Goal: Task Accomplishment & Management: Manage account settings

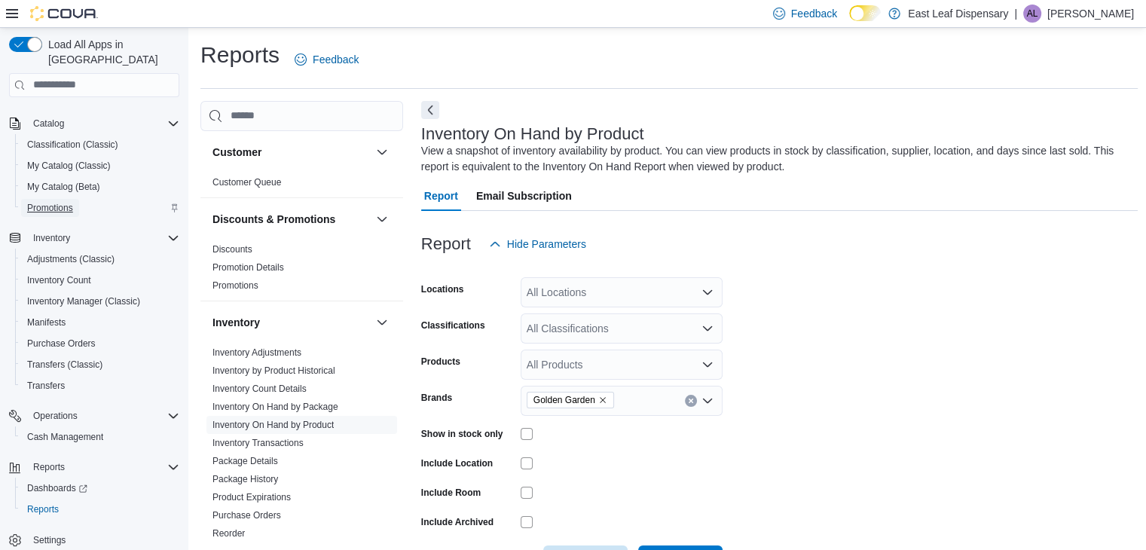
click at [60, 202] on span "Promotions" at bounding box center [50, 208] width 46 height 12
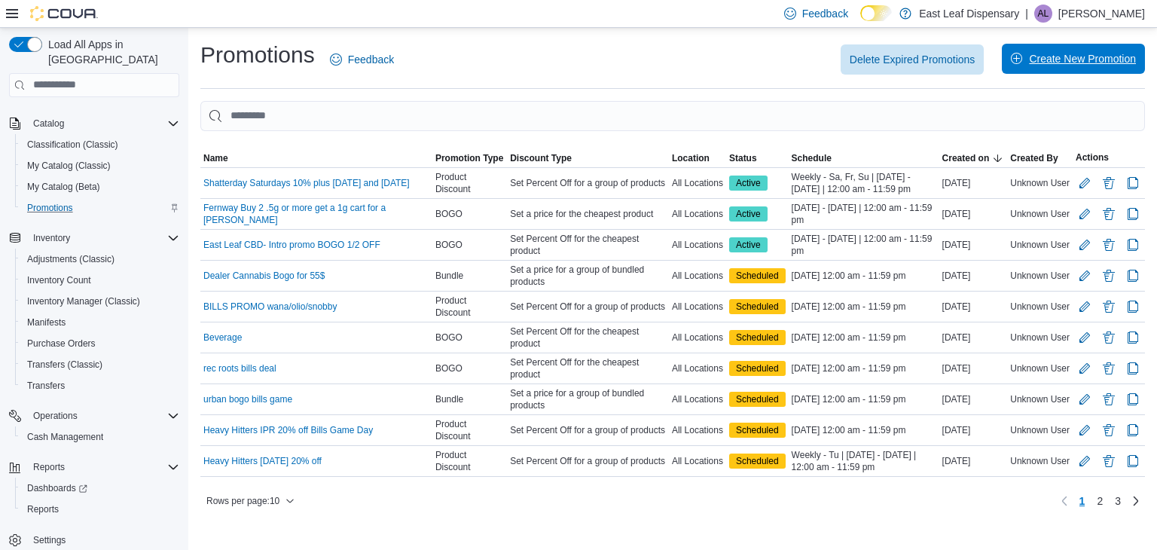
click at [1109, 58] on span "Create New Promotion" at bounding box center [1082, 58] width 107 height 15
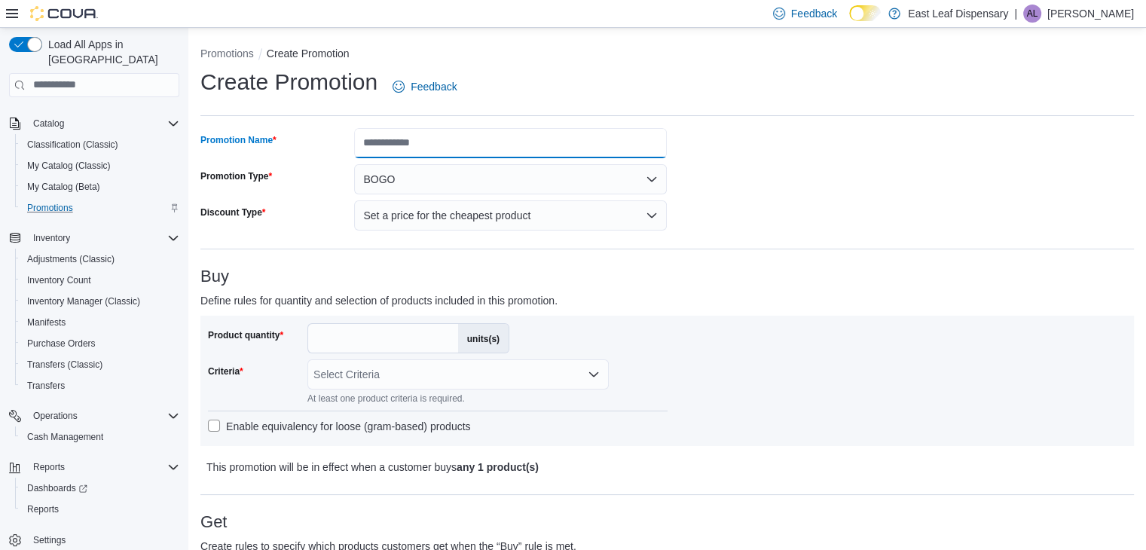
click at [584, 148] on input "Promotion Name" at bounding box center [510, 143] width 313 height 30
type input "**********"
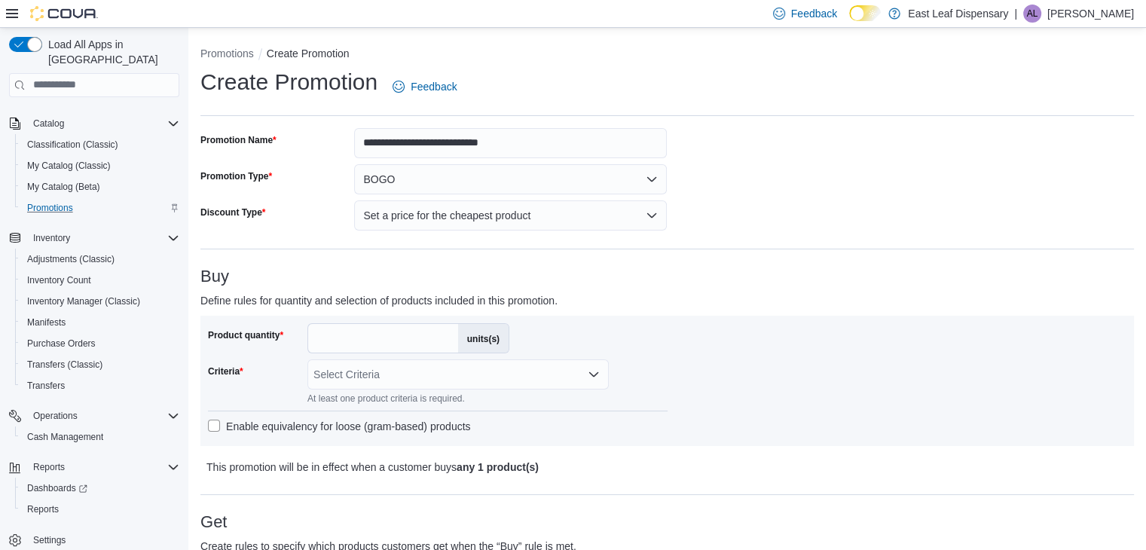
click at [551, 194] on div "**********" at bounding box center [433, 179] width 467 height 102
click at [554, 182] on button "BOGO" at bounding box center [510, 179] width 313 height 30
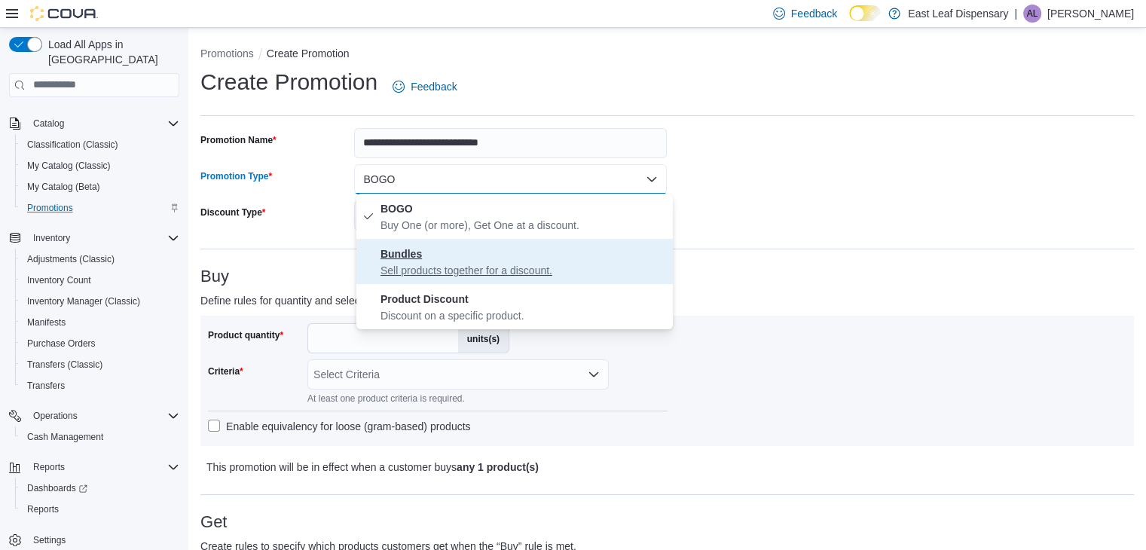
click at [500, 273] on p "Sell products together for a discount." at bounding box center [523, 270] width 286 height 15
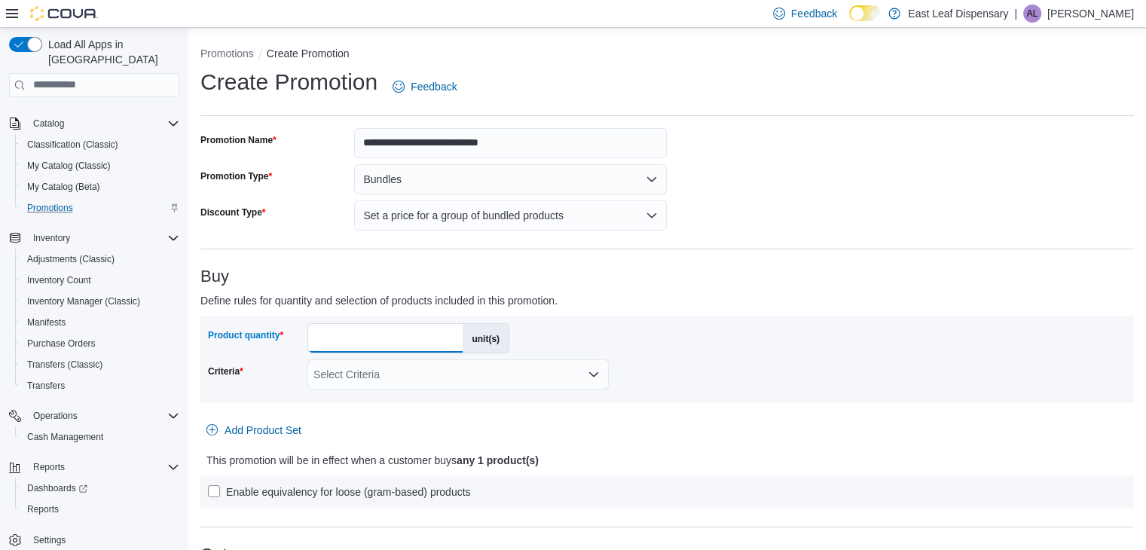
click at [394, 338] on input "*" at bounding box center [385, 338] width 154 height 29
type input "*"
click at [669, 344] on div "Product quantity * unit(s) Criteria Select Criteria" at bounding box center [667, 359] width 918 height 72
click at [590, 224] on button "Set a price for a group of bundled products" at bounding box center [510, 215] width 313 height 30
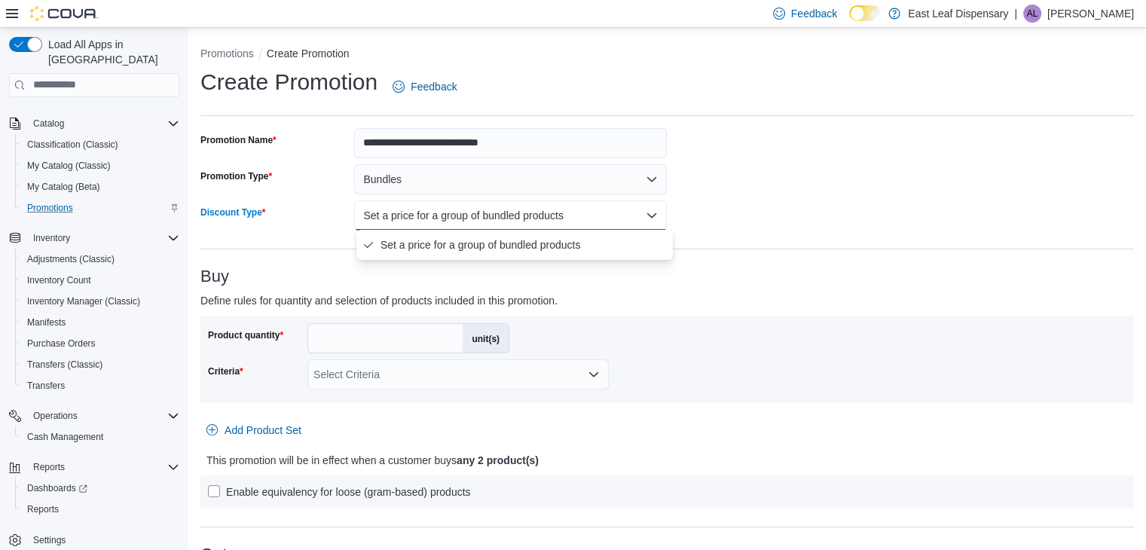
click at [590, 224] on button "Set a price for a group of bundled products" at bounding box center [510, 215] width 313 height 30
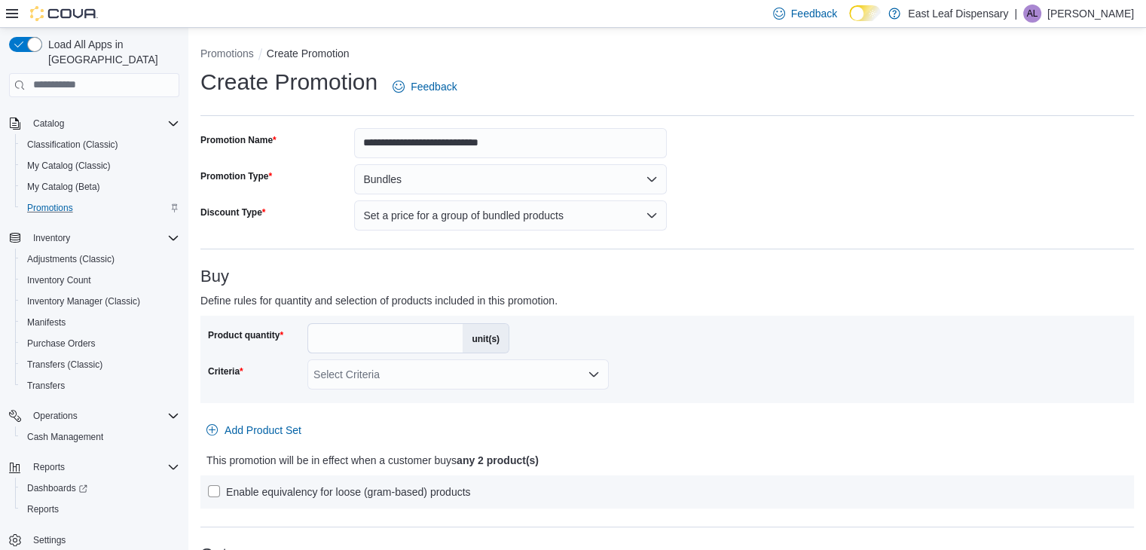
click at [751, 332] on div "Product quantity * unit(s) Criteria Select Criteria" at bounding box center [667, 359] width 918 height 72
click at [536, 183] on button "Bundles" at bounding box center [510, 179] width 313 height 30
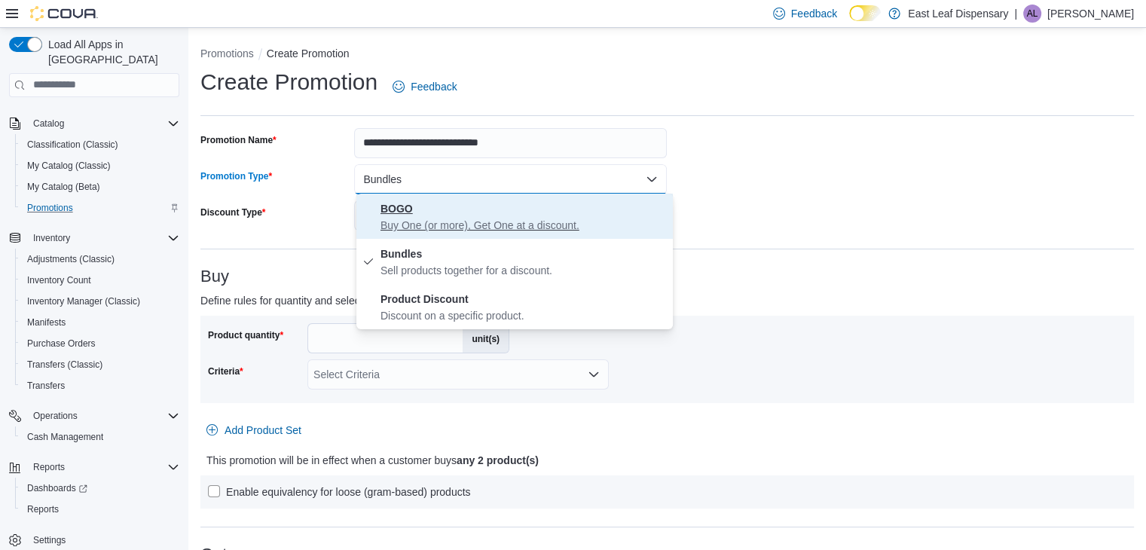
click at [548, 215] on span "BOGO Buy One (or more), Get One at a discount." at bounding box center [523, 216] width 286 height 33
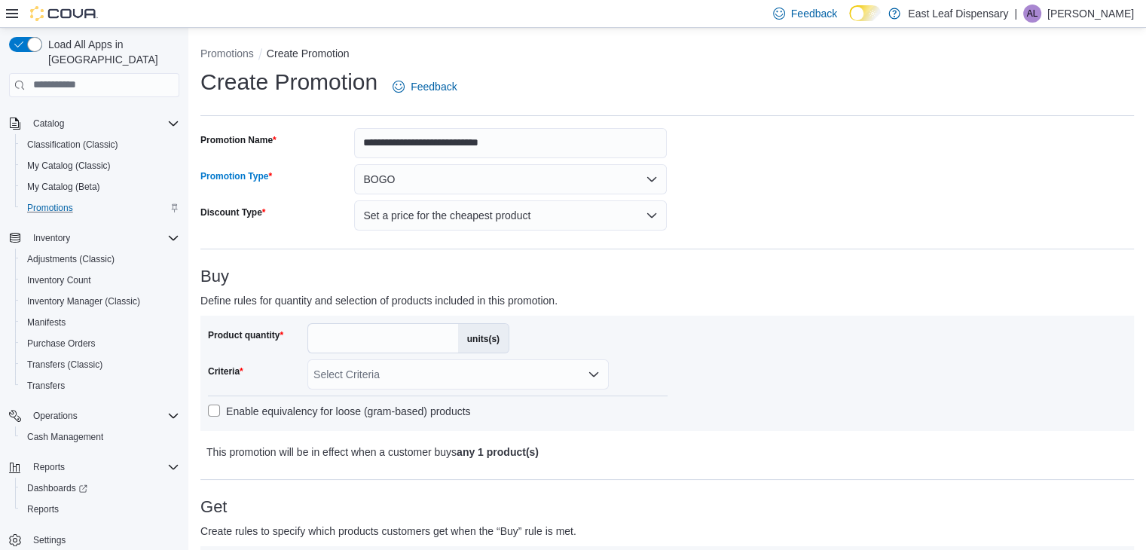
click at [721, 272] on h3 "Buy" at bounding box center [666, 276] width 933 height 18
click at [573, 212] on button "Set a price for the cheapest product" at bounding box center [510, 215] width 313 height 30
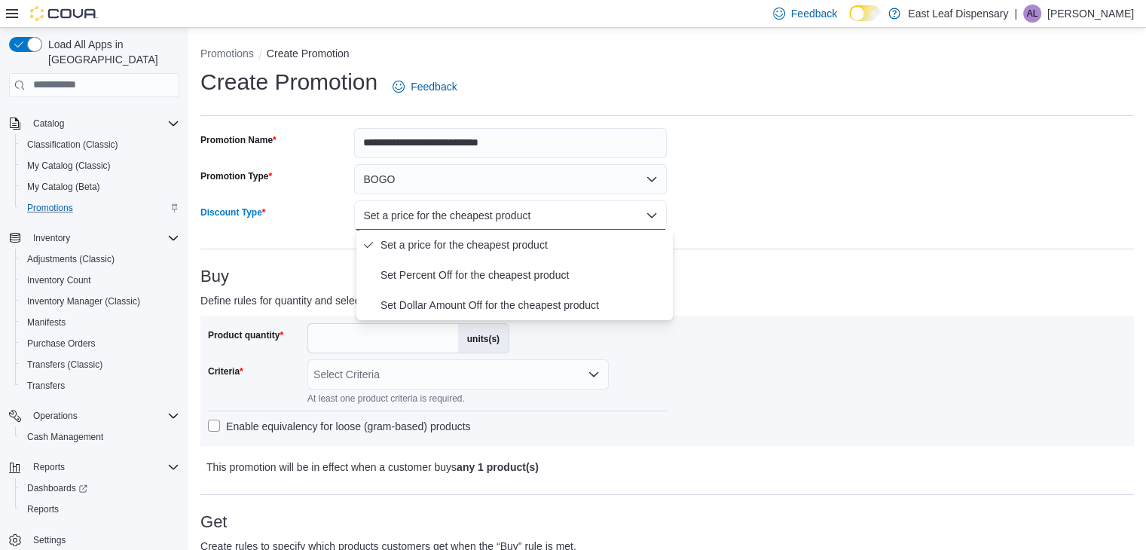
click at [750, 312] on div "Buy Define rules for quantity and selection of products included in this promot…" at bounding box center [666, 371] width 933 height 209
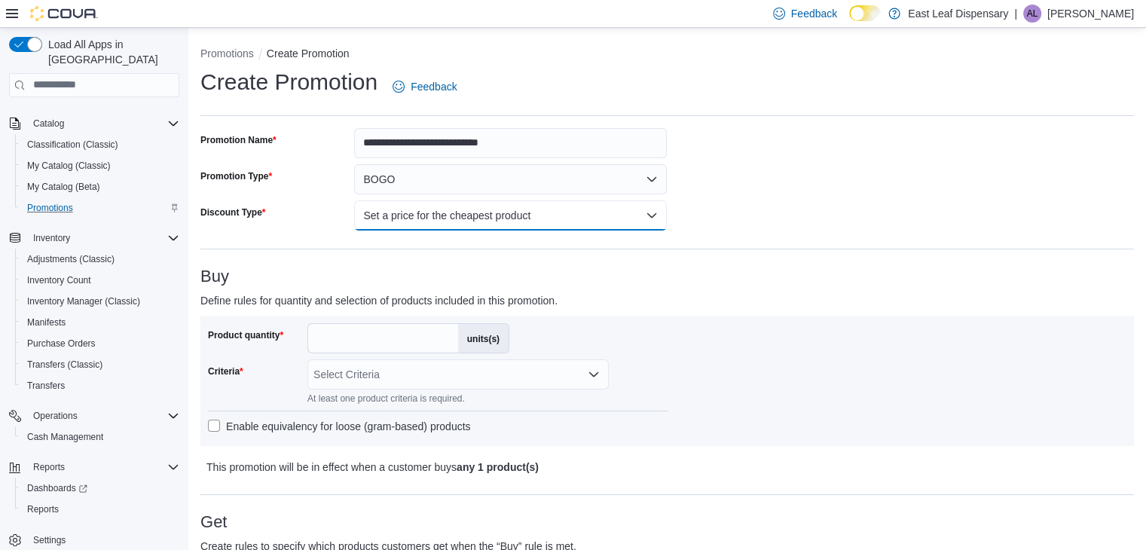
click at [624, 213] on button "Set a price for the cheapest product" at bounding box center [510, 215] width 313 height 30
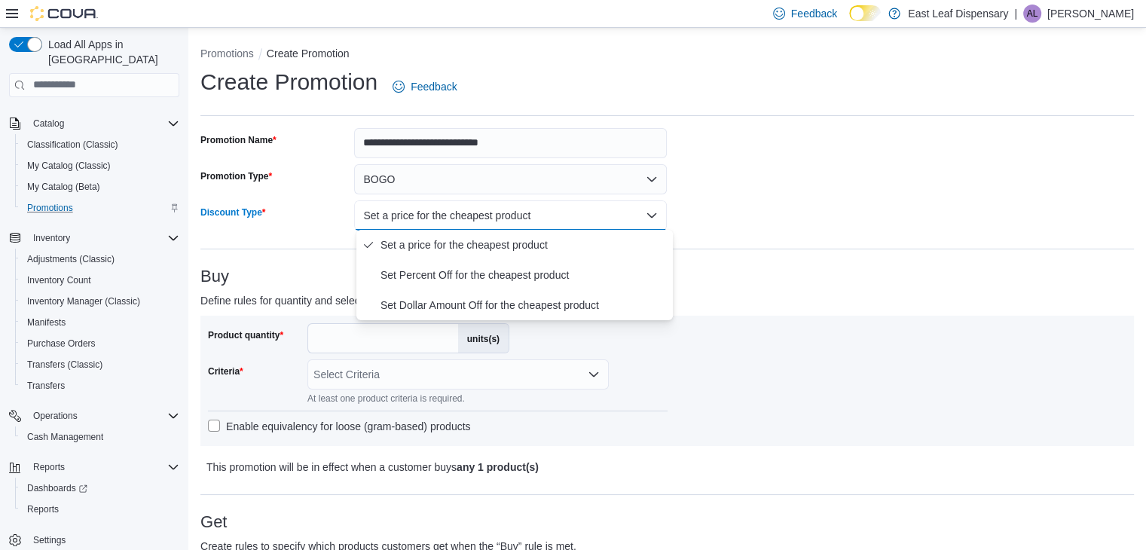
click at [734, 299] on p "Define rules for quantity and selection of products included in this promotion." at bounding box center [550, 301] width 700 height 18
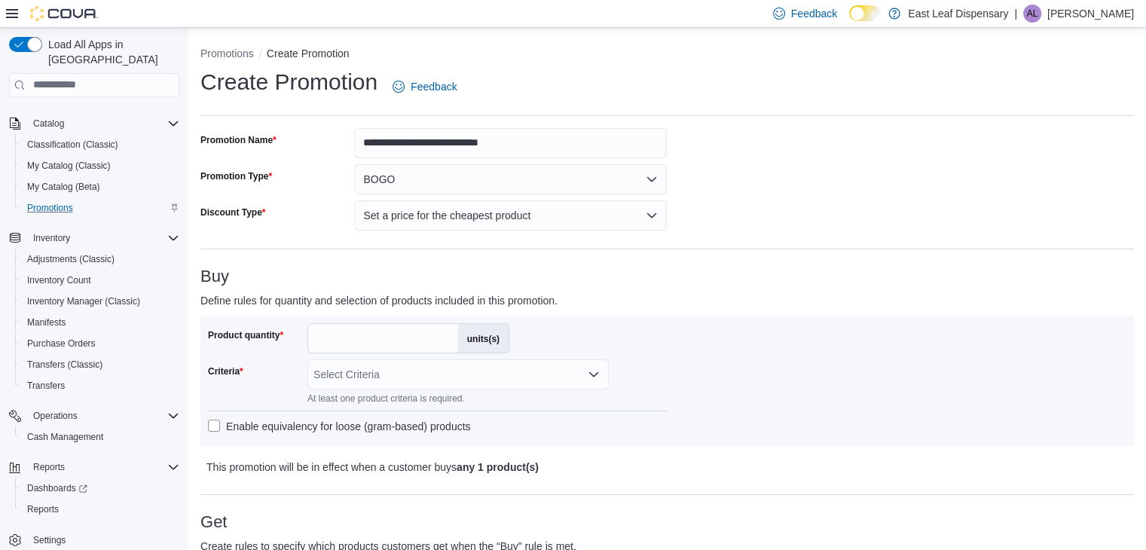
click at [576, 194] on div "**********" at bounding box center [433, 179] width 467 height 102
click at [578, 185] on button "BOGO" at bounding box center [510, 179] width 313 height 30
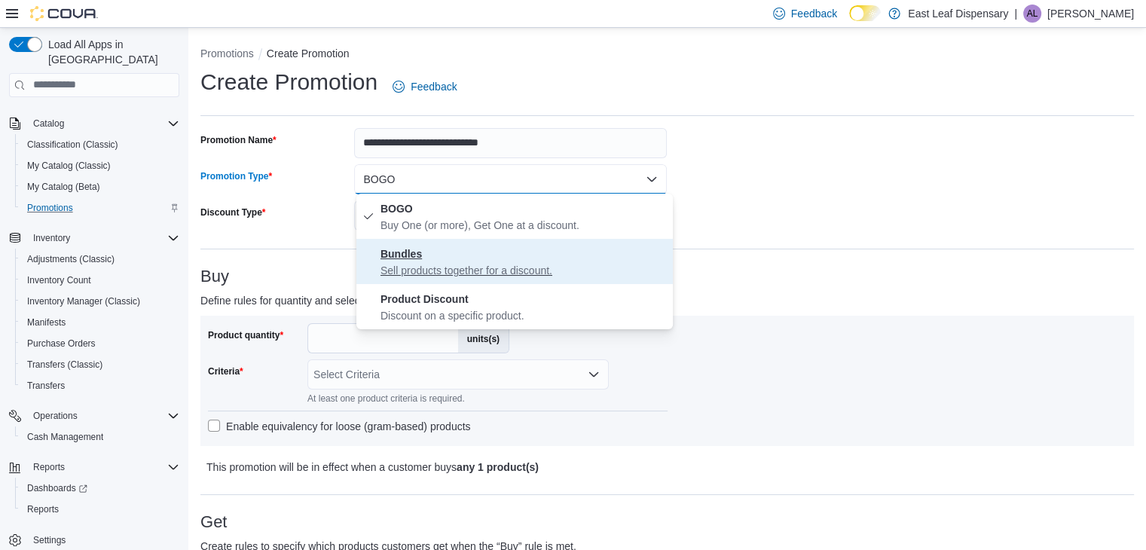
click at [478, 260] on span "Bundles Sell products together for a discount." at bounding box center [523, 261] width 286 height 33
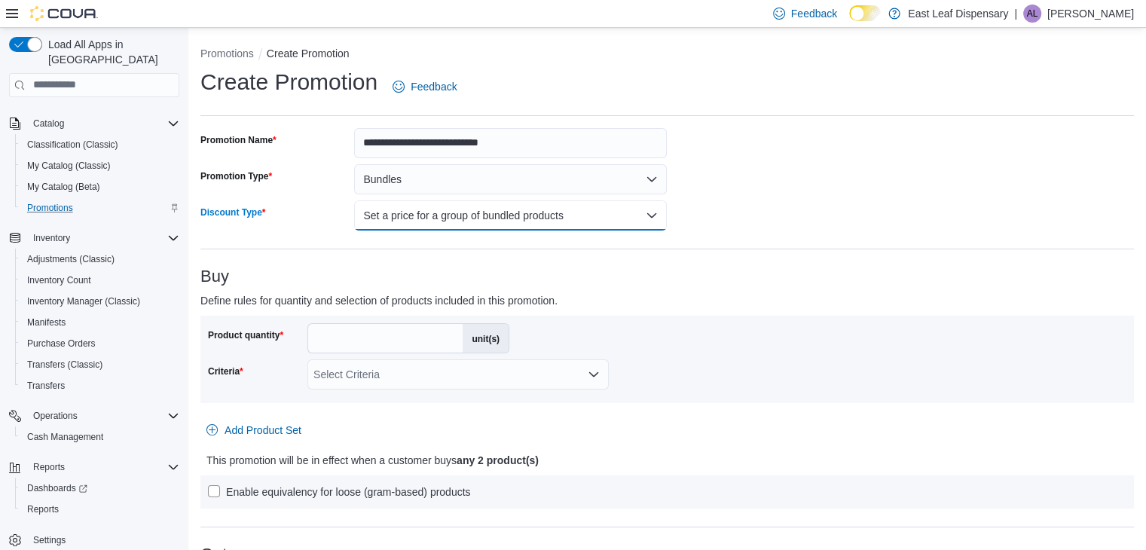
click at [599, 224] on button "Set a price for a group of bundled products" at bounding box center [510, 215] width 313 height 30
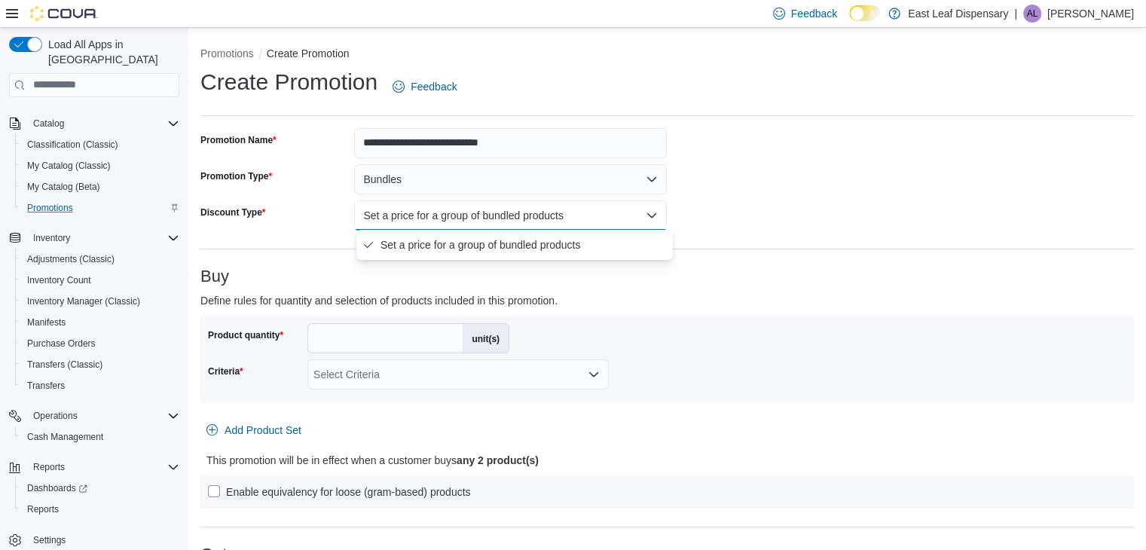
click at [681, 286] on div "Buy Define rules for quantity and selection of products included in this promot…" at bounding box center [666, 387] width 933 height 241
click at [561, 206] on button "Set a price for a group of bundled products" at bounding box center [510, 215] width 313 height 30
click at [566, 191] on button "Bundles" at bounding box center [510, 179] width 313 height 30
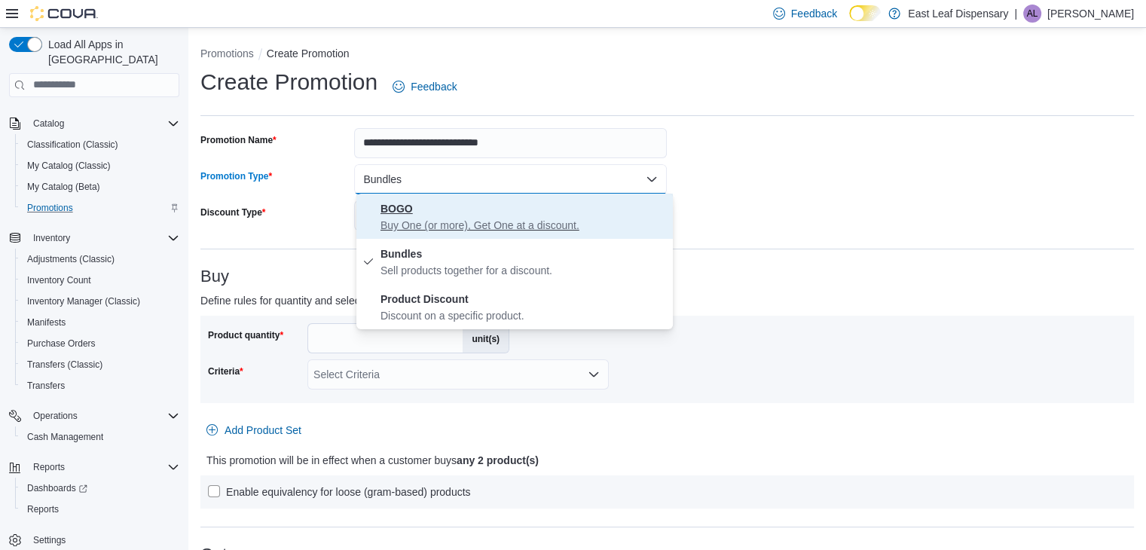
click at [532, 206] on span "BOGO Buy One (or more), Get One at a discount." at bounding box center [523, 216] width 286 height 33
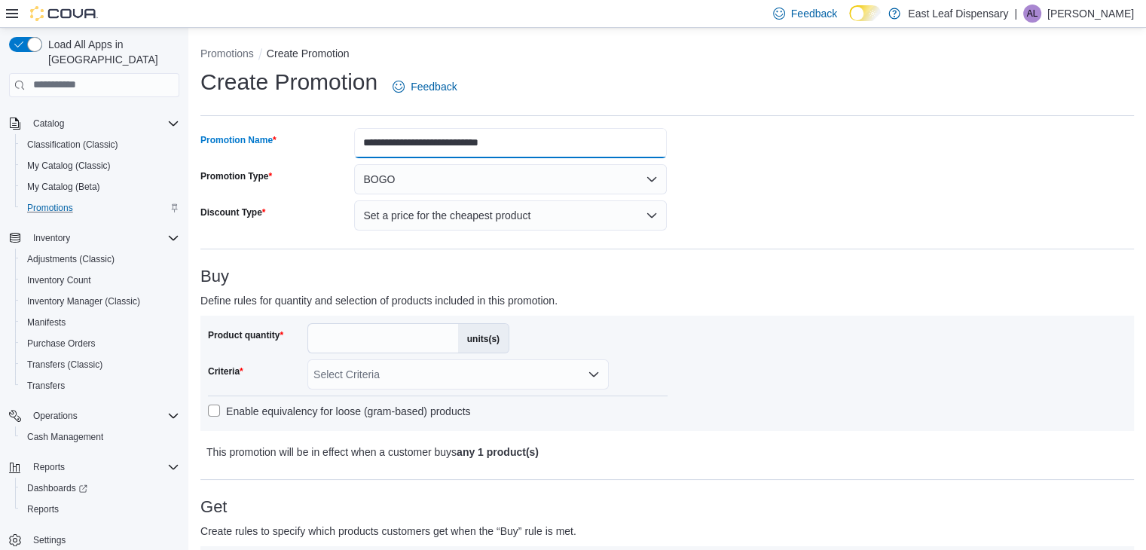
click at [475, 143] on input "**********" at bounding box center [510, 143] width 313 height 30
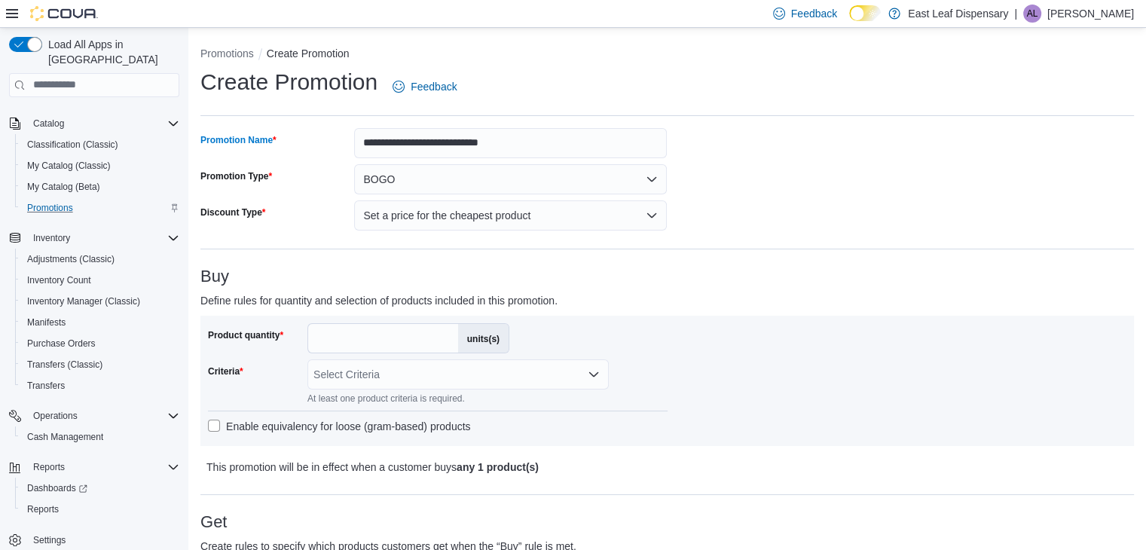
click at [566, 133] on input "**********" at bounding box center [510, 143] width 313 height 30
type input "**********"
click at [518, 224] on button "Set a price for the cheapest product" at bounding box center [510, 215] width 313 height 30
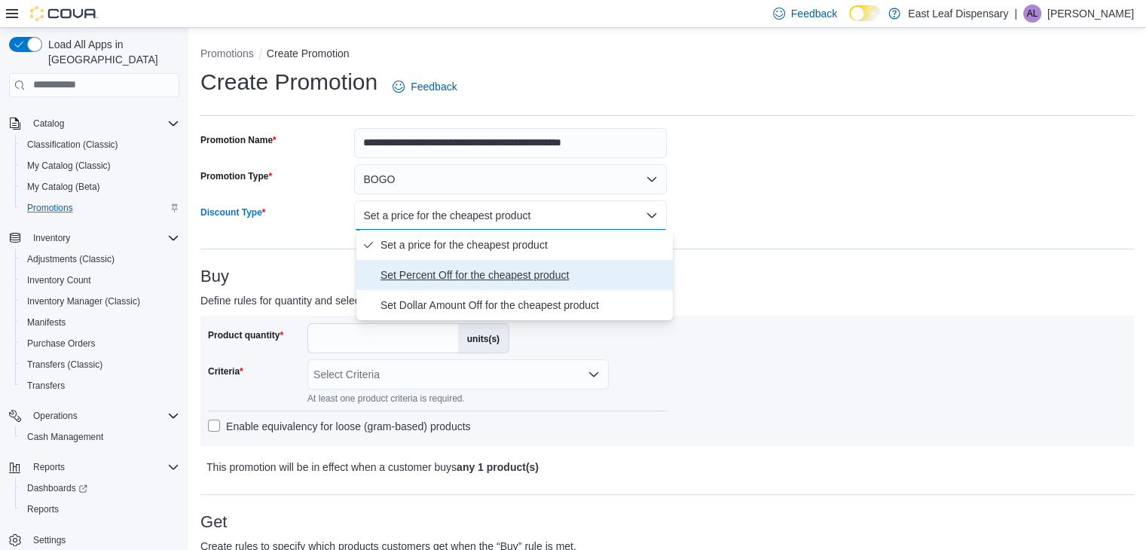
click at [485, 275] on span "Set Percent Off for the cheapest product" at bounding box center [523, 275] width 286 height 18
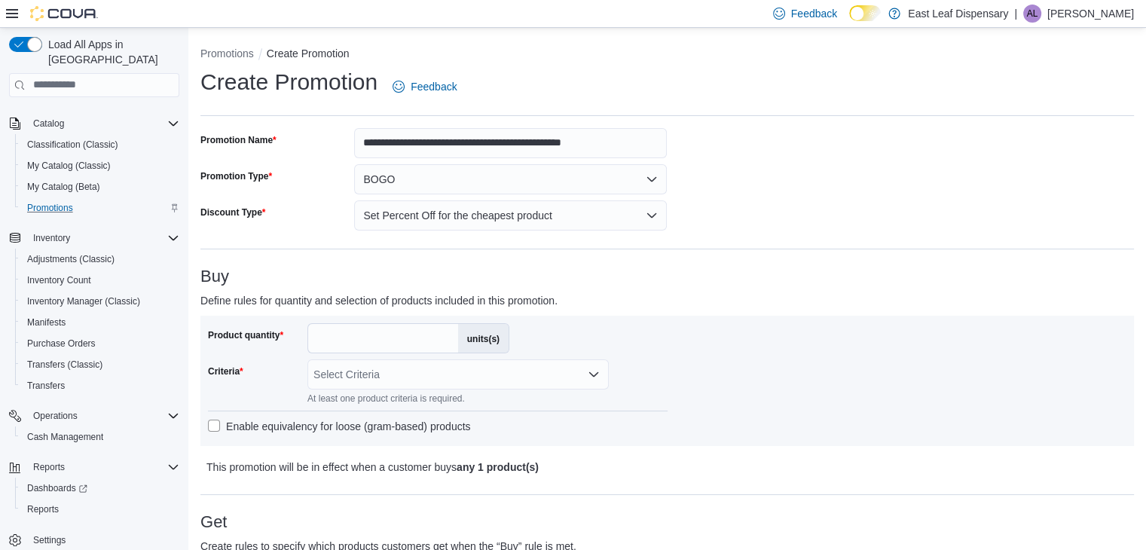
click at [746, 328] on div "Product quantity * units(s) Criteria Select Criteria At least one product crite…" at bounding box center [667, 380] width 918 height 115
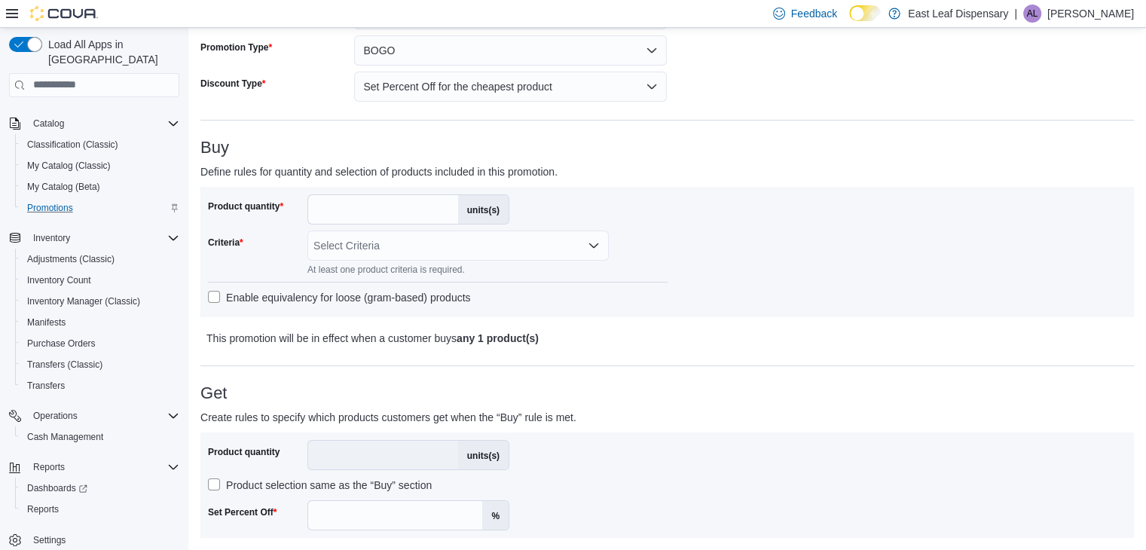
scroll to position [130, 0]
click at [376, 200] on input "*" at bounding box center [383, 208] width 150 height 29
type input "*"
click at [631, 356] on div "**********" at bounding box center [666, 550] width 933 height 1104
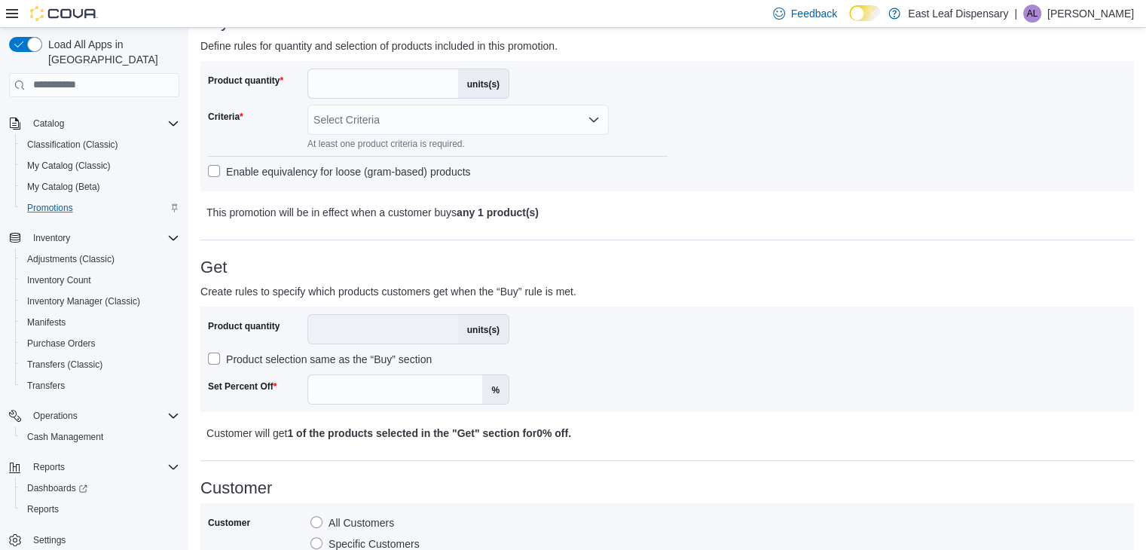
scroll to position [256, 0]
click at [533, 122] on div "Select Criteria" at bounding box center [457, 118] width 301 height 30
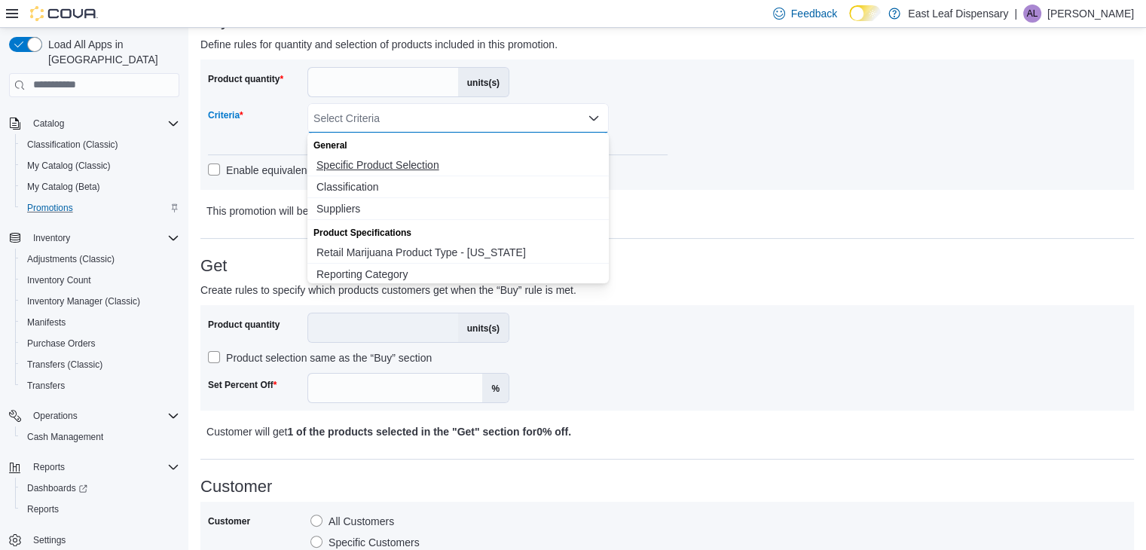
click at [431, 163] on span "Specific Product Selection" at bounding box center [457, 164] width 283 height 15
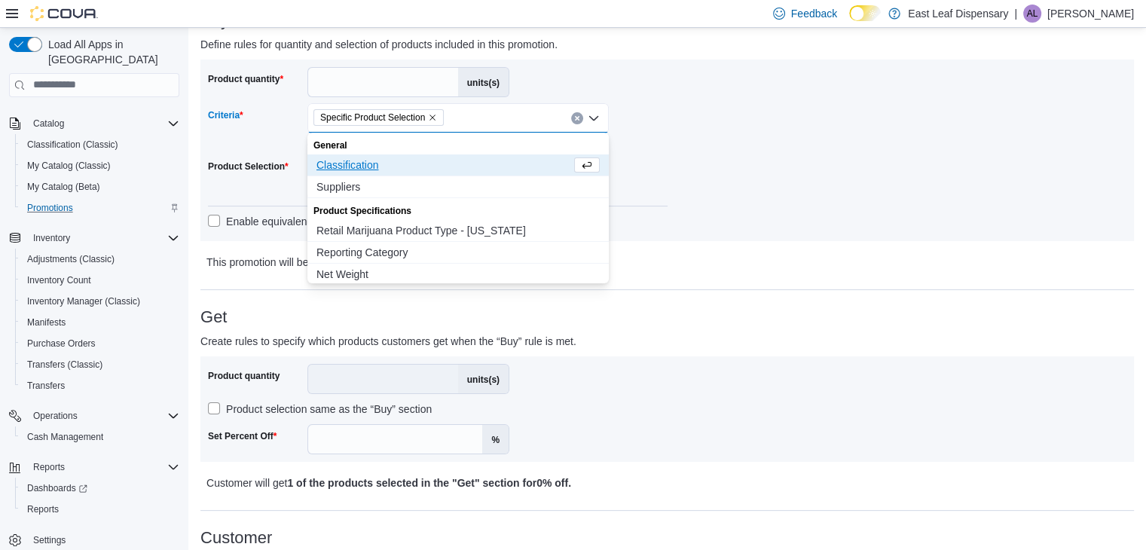
click at [717, 226] on div "Product quantity * units(s) Criteria Specific Product Selection Combo box. Sele…" at bounding box center [667, 150] width 918 height 166
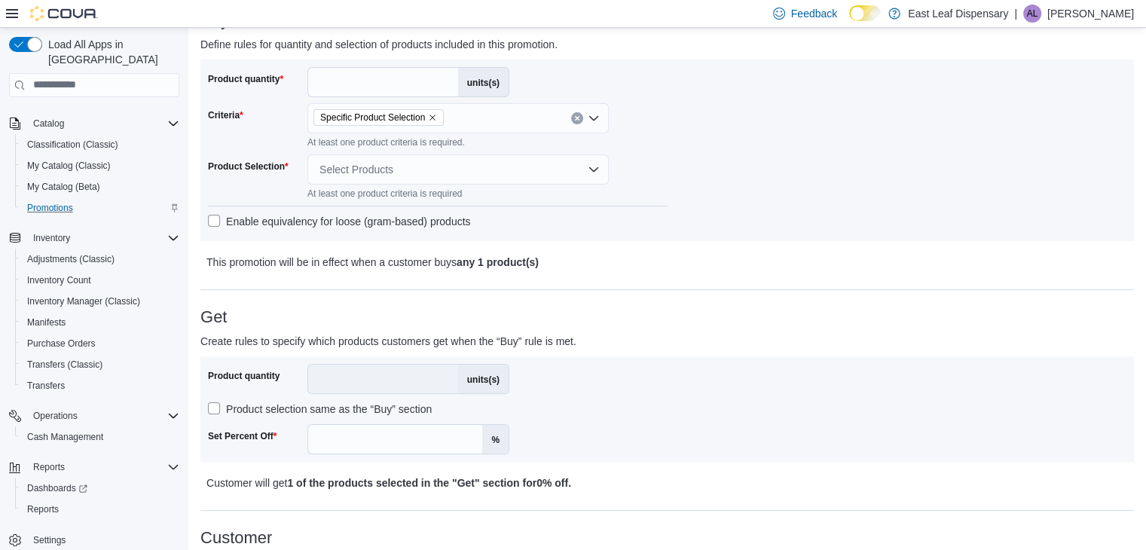
click at [362, 169] on div "Select Products" at bounding box center [457, 169] width 301 height 30
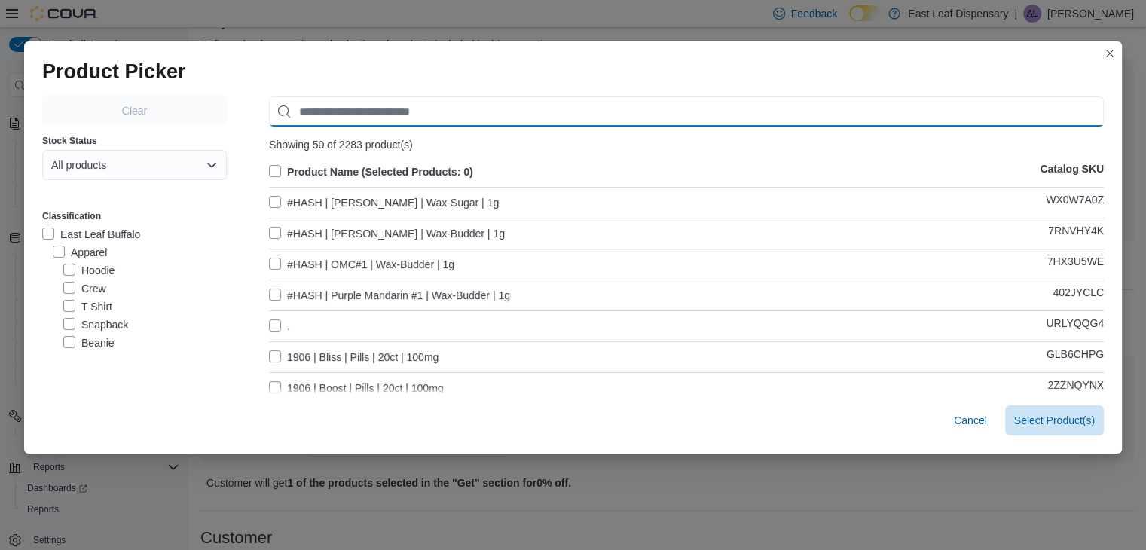
click at [421, 112] on input "Use aria labels when no actual label is in use" at bounding box center [686, 111] width 835 height 30
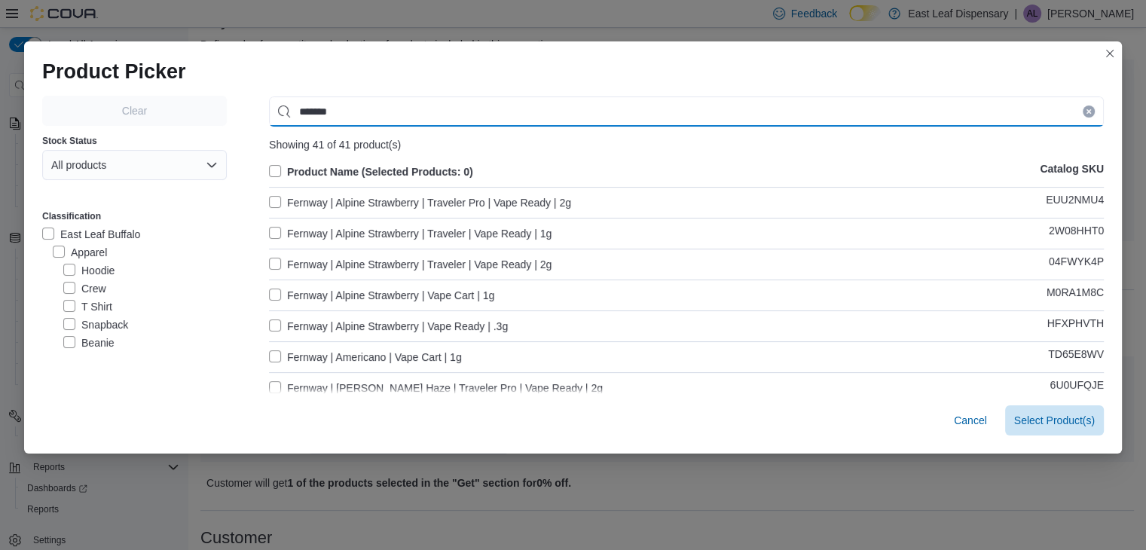
type input "*******"
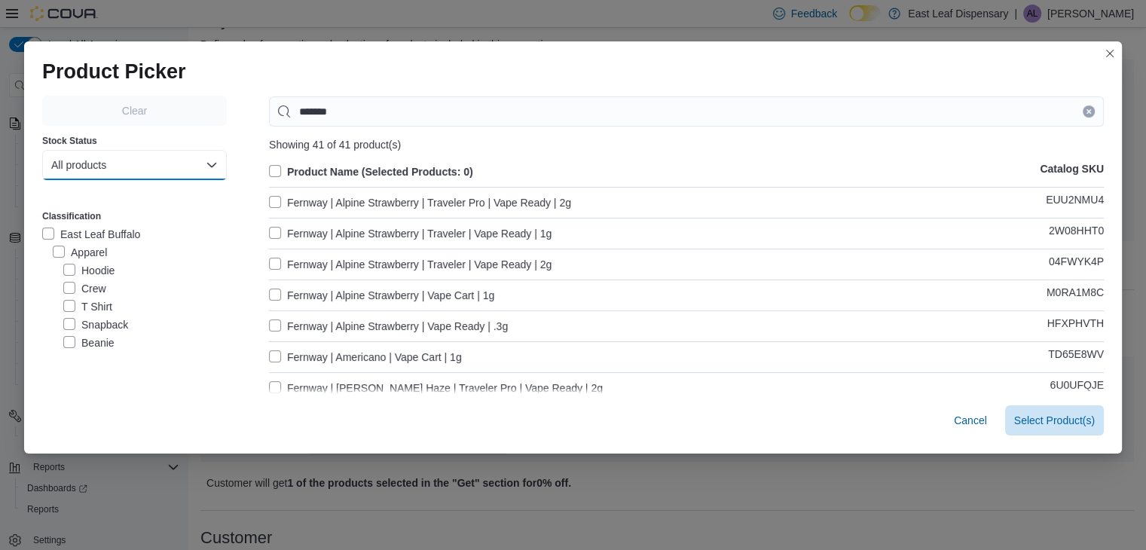
click at [148, 162] on button "All products" at bounding box center [134, 165] width 185 height 30
click at [121, 231] on span "In-Stock products" at bounding box center [126, 226] width 133 height 18
click at [521, 201] on label "Fernway | Alpine Strawberry | Traveler Pro | Vape Ready | 2g" at bounding box center [420, 203] width 302 height 18
click at [528, 261] on label "Fernway | Alpine Strawberry | Traveler | Vape Ready | 2g" at bounding box center [410, 264] width 282 height 18
click at [545, 228] on label "Fernway | Alpine Strawberry | Traveler | Vape Ready | 1g" at bounding box center [410, 233] width 282 height 18
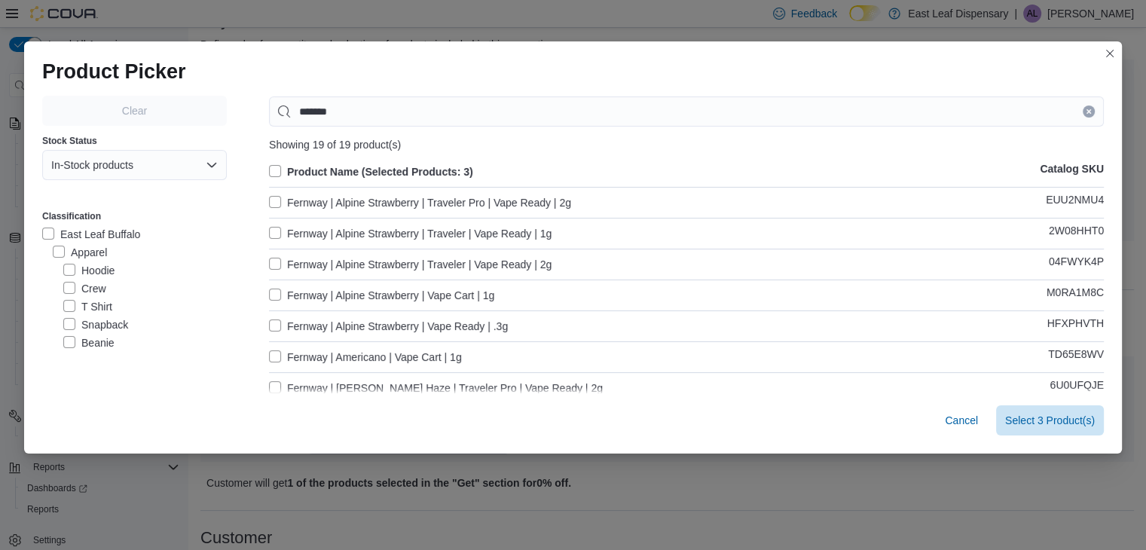
click at [472, 295] on label "Fernway | Alpine Strawberry | Vape Cart | 1g" at bounding box center [381, 295] width 225 height 18
click at [455, 356] on label "Fernway | Americano | Vape Cart | 1g" at bounding box center [365, 357] width 193 height 18
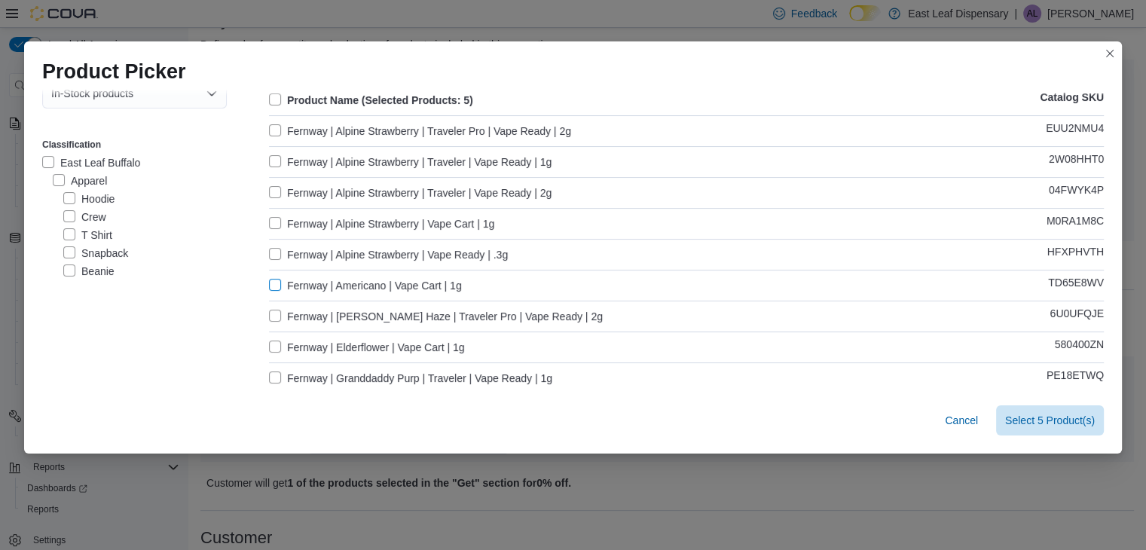
scroll to position [72, 0]
click at [507, 337] on div "Fernway | Elderflower | Vape Cart | 1g 580400ZN" at bounding box center [686, 346] width 835 height 18
click at [431, 342] on label "Fernway | Elderflower | Vape Cart | 1g" at bounding box center [367, 346] width 196 height 18
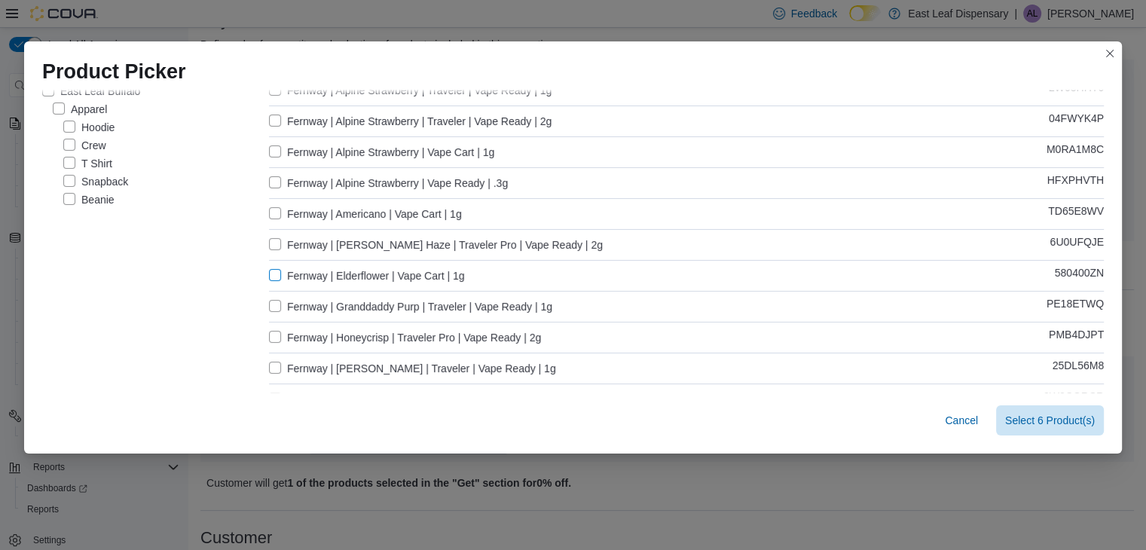
scroll to position [152, 0]
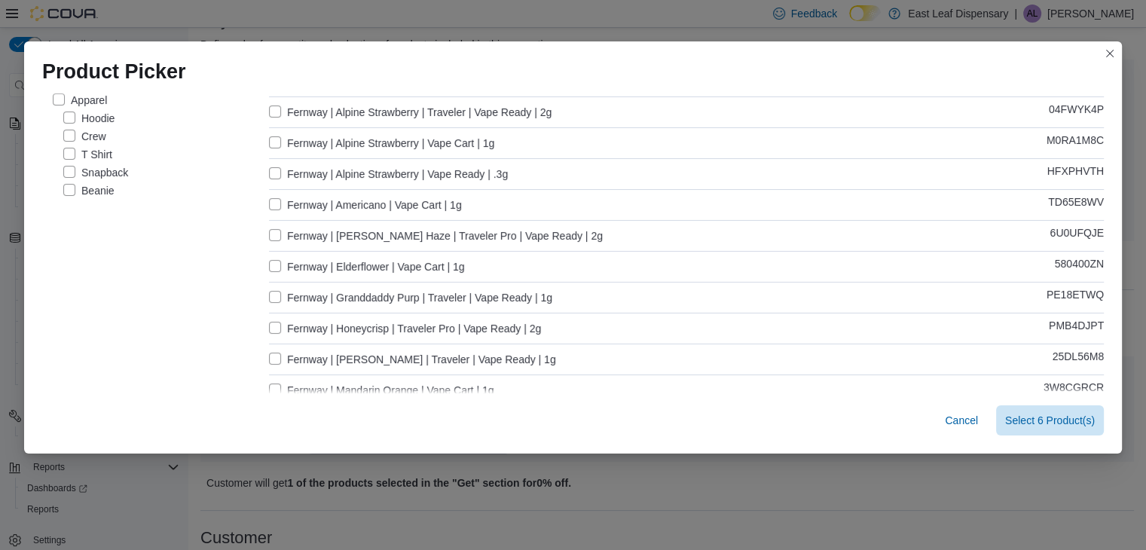
click at [440, 353] on label "Fernway | [PERSON_NAME] | Traveler | Vape Ready | 1g" at bounding box center [412, 359] width 287 height 18
click at [478, 297] on label "Fernway | Granddaddy Purp | Traveler | Vape Ready | 1g" at bounding box center [410, 298] width 283 height 18
click at [463, 324] on label "Fernway | Honeycrisp | Traveler Pro | Vape Ready | 2g" at bounding box center [405, 328] width 272 height 18
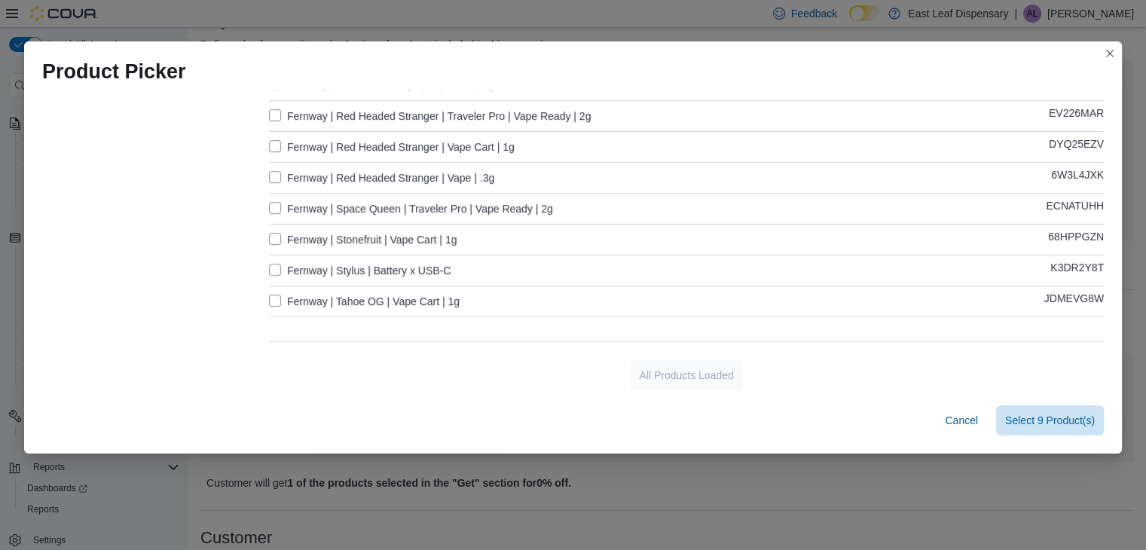
scroll to position [459, 0]
click at [441, 299] on label "Fernway | Tahoe OG | Vape Cart | 1g" at bounding box center [364, 300] width 191 height 18
click at [443, 231] on label "Fernway | Stonefruit | Vape Cart | 1g" at bounding box center [363, 238] width 188 height 18
click at [471, 203] on label "Fernway | Space Queen | Traveler Pro | Vape Ready | 2g" at bounding box center [411, 207] width 284 height 18
click at [491, 140] on label "Fernway | Red Headed Stranger | Vape Cart | 1g" at bounding box center [392, 145] width 246 height 18
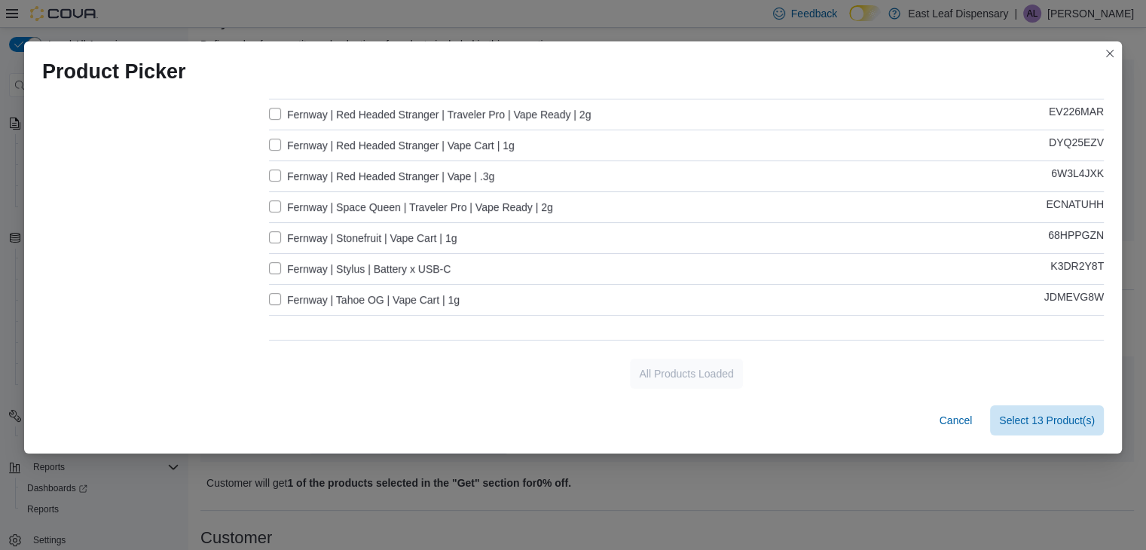
click at [530, 100] on div "Product Name (Selected Products: 13) Catalog SKU Fernway | Alpine Strawberry | …" at bounding box center [686, 13] width 835 height 618
click at [528, 112] on label "Fernway | Red Headed Stranger | Traveler Pro | Vape Ready | 2g" at bounding box center [430, 114] width 322 height 18
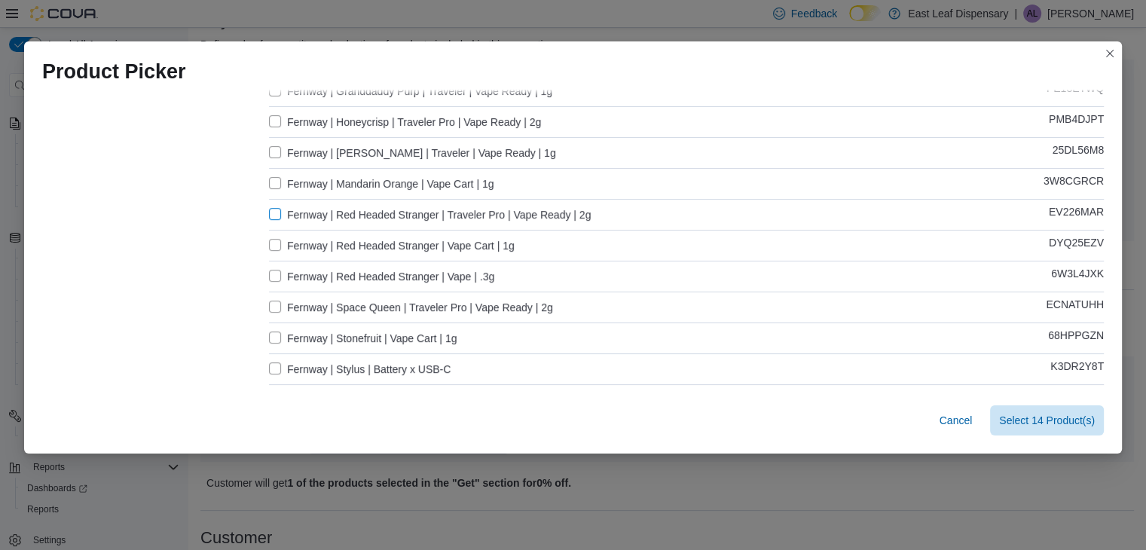
scroll to position [353, 0]
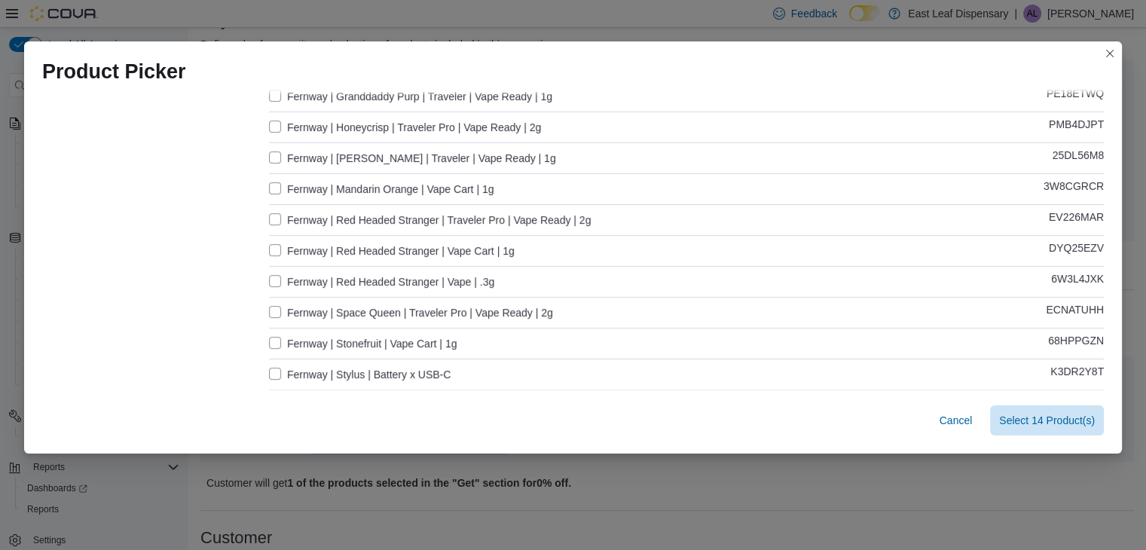
click at [463, 185] on label "Fernway | Mandarin Orange | Vape Cart | 1g" at bounding box center [381, 189] width 224 height 18
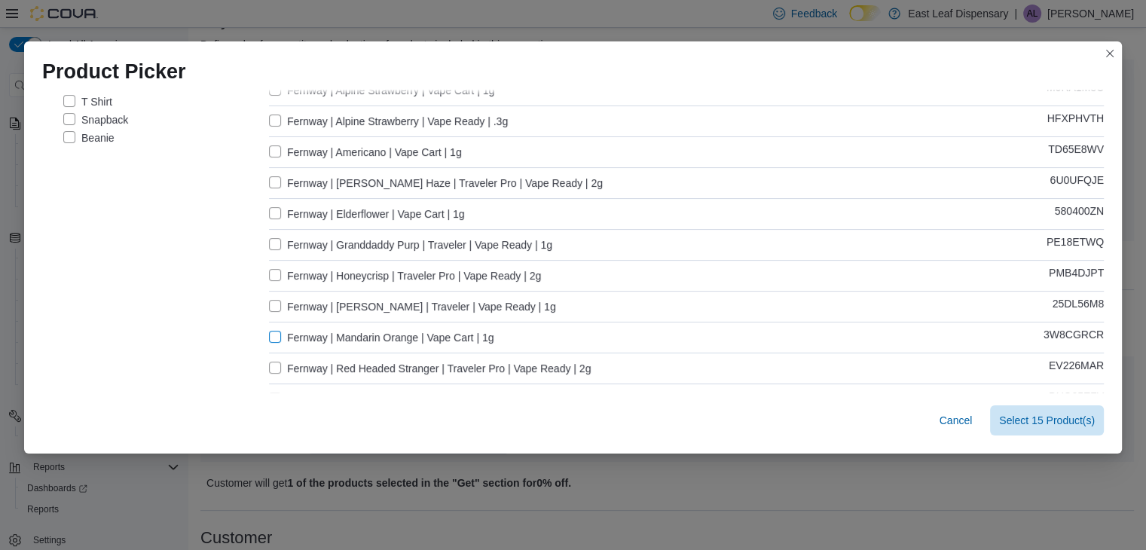
scroll to position [148, 0]
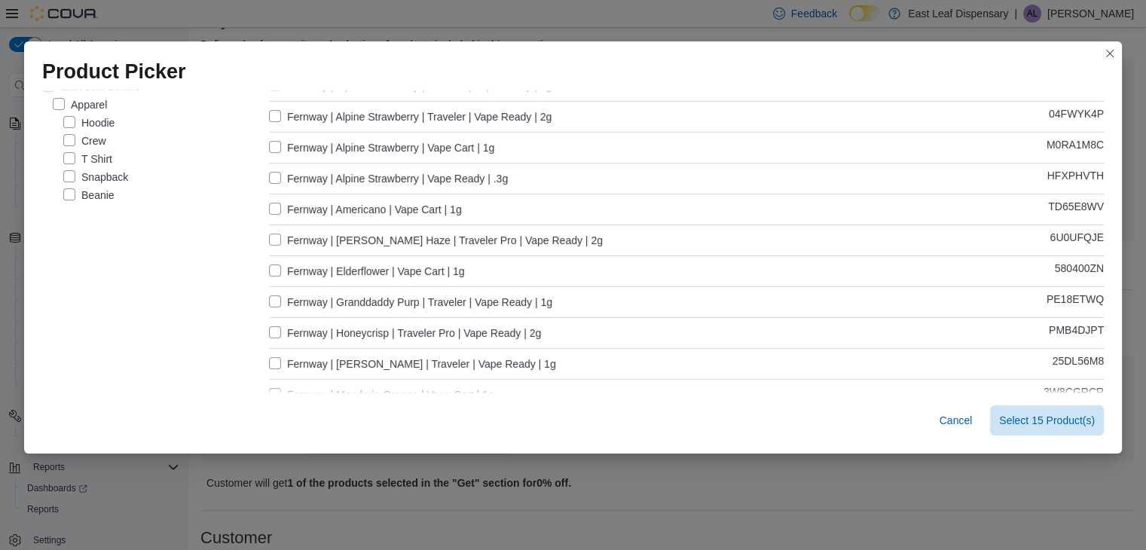
click at [481, 239] on label "Fernway | [PERSON_NAME] Haze | Traveler Pro | Vape Ready | 2g" at bounding box center [436, 240] width 334 height 18
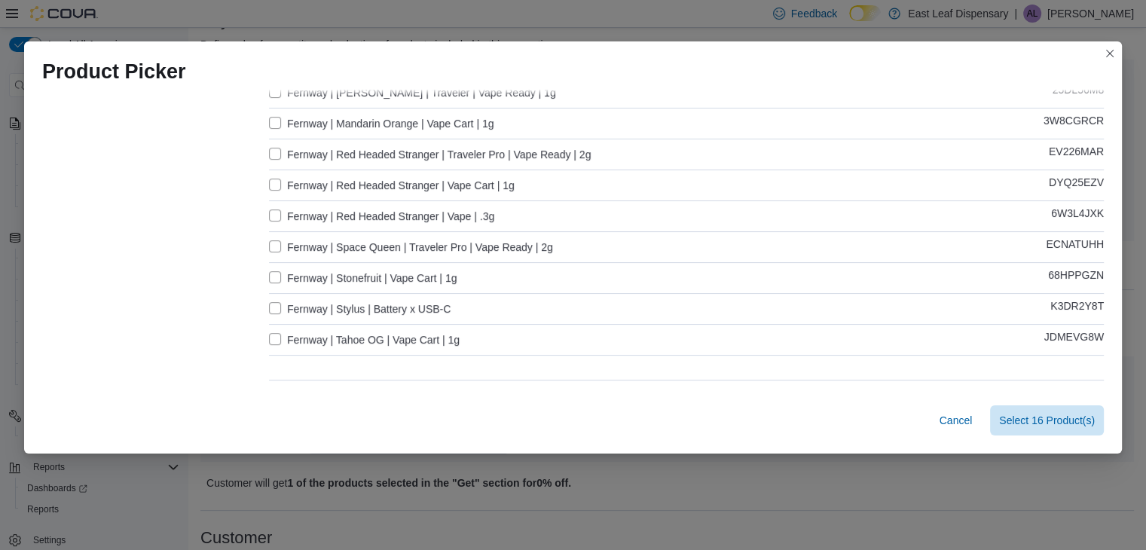
scroll to position [459, 0]
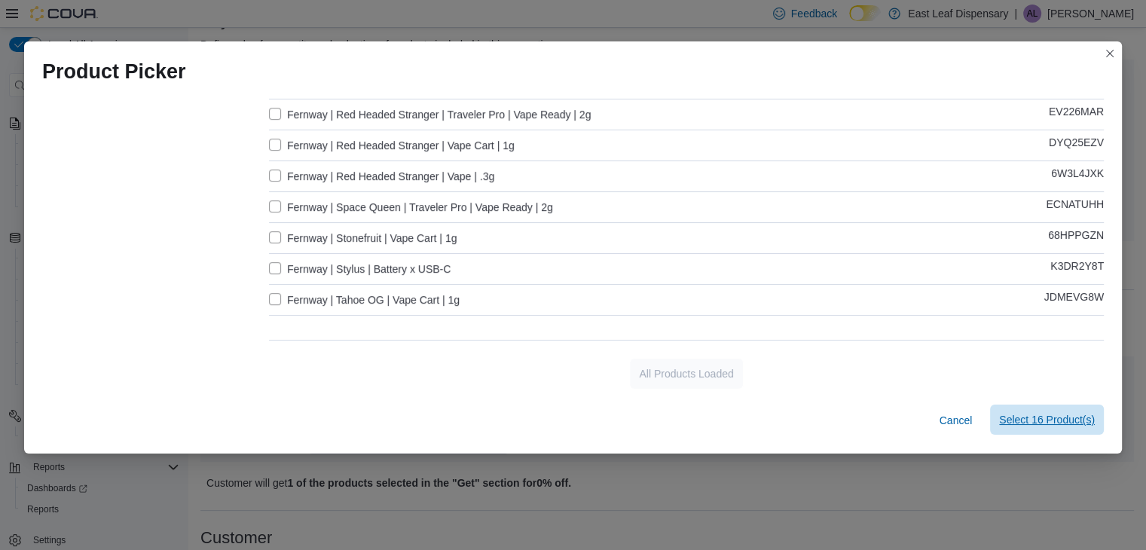
click at [1046, 417] on span "Select 16 Product(s)" at bounding box center [1047, 419] width 96 height 15
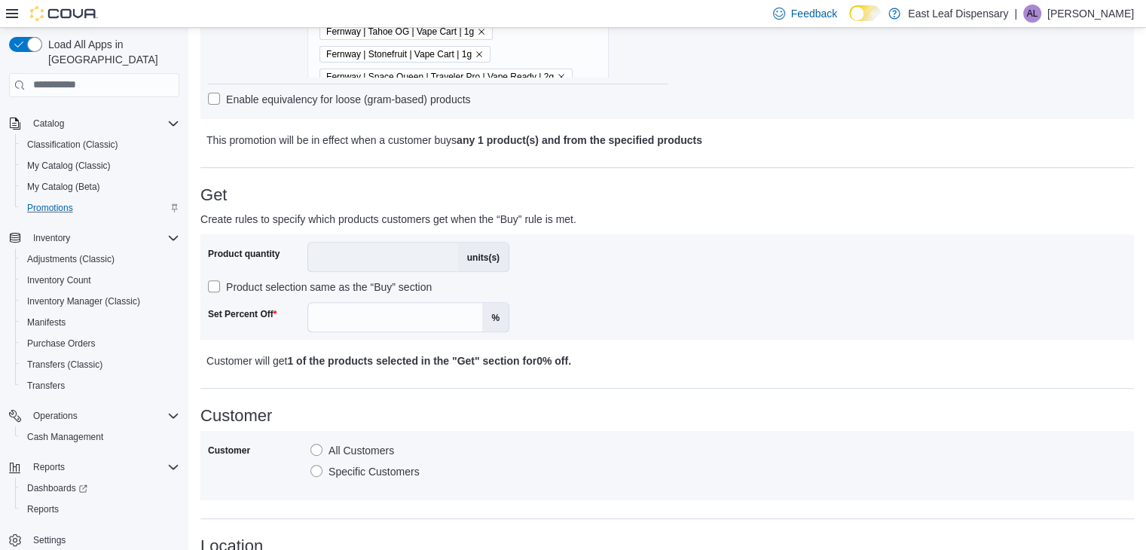
scroll to position [588, 0]
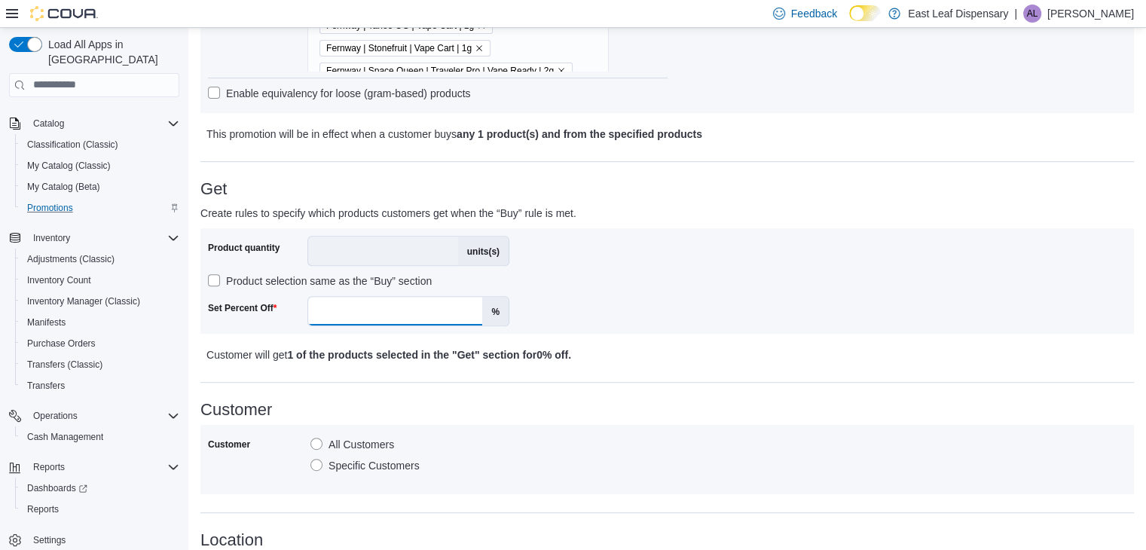
click at [395, 299] on input "Set Percent Off" at bounding box center [395, 311] width 174 height 29
type input "**"
click at [666, 343] on div "Product quantity * units(s) Product selection same as the “Buy” section Set Per…" at bounding box center [666, 296] width 933 height 136
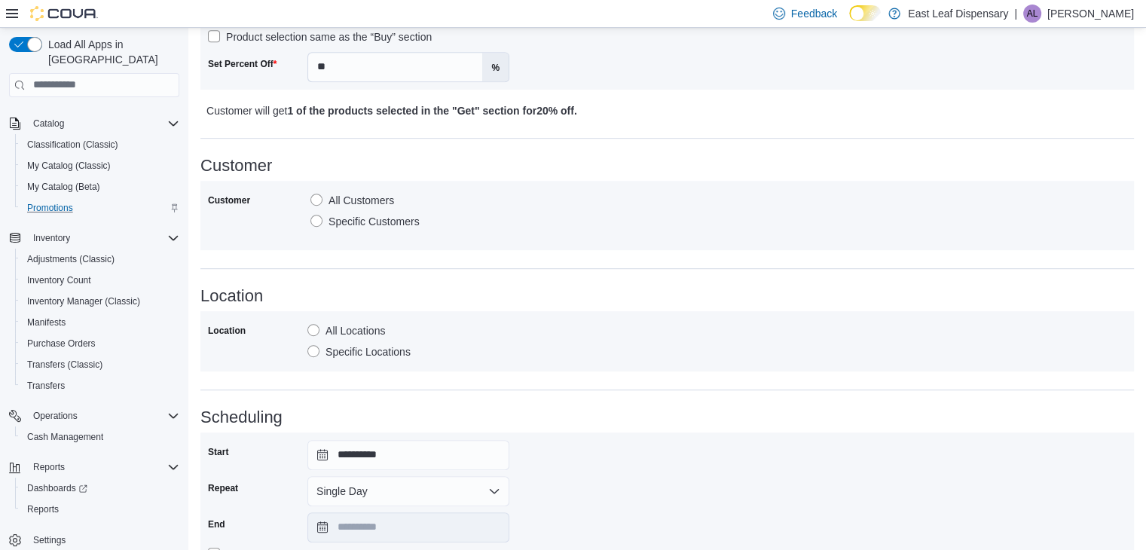
scroll to position [839, 0]
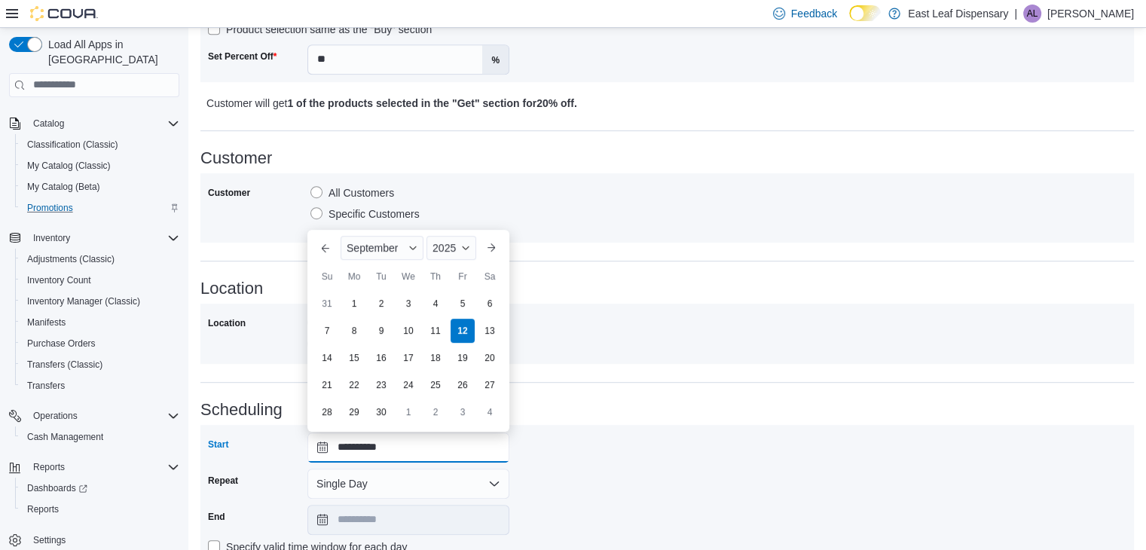
click at [319, 441] on input "**********" at bounding box center [408, 447] width 202 height 30
click at [328, 362] on div "14" at bounding box center [326, 358] width 26 height 26
type input "**********"
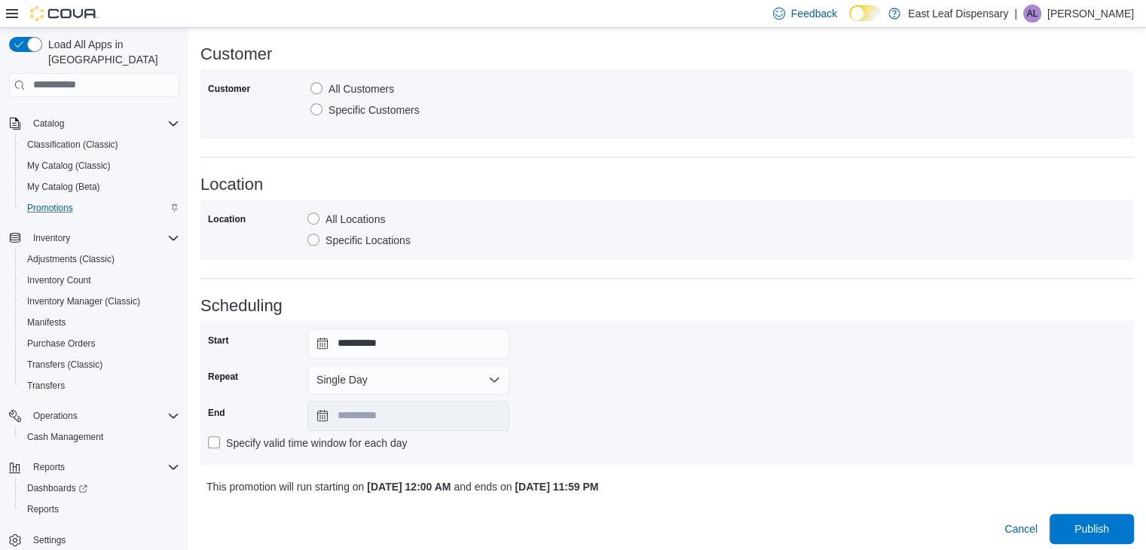
scroll to position [949, 0]
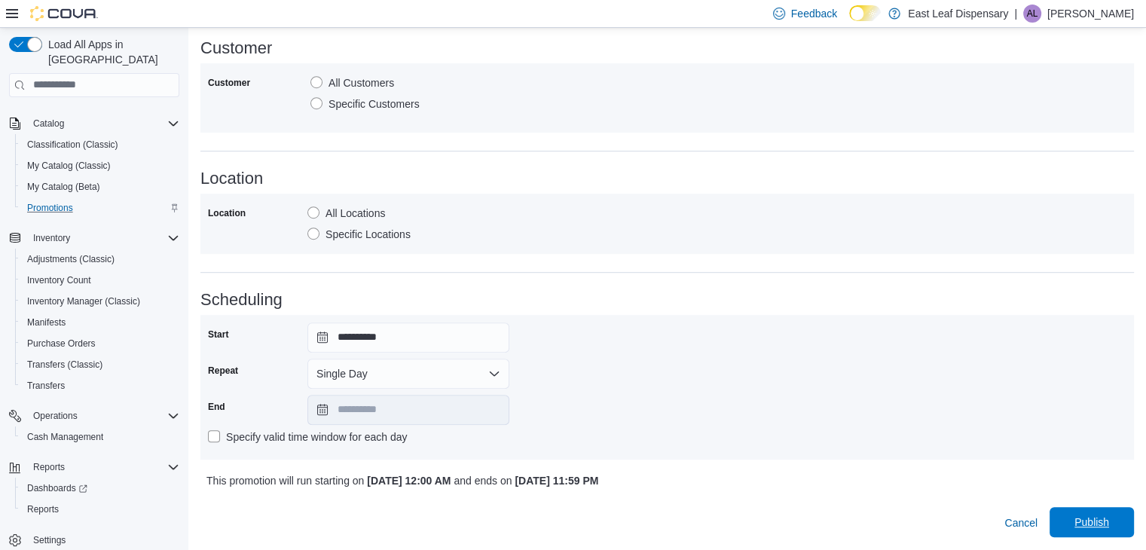
click at [1083, 517] on span "Publish" at bounding box center [1091, 522] width 66 height 30
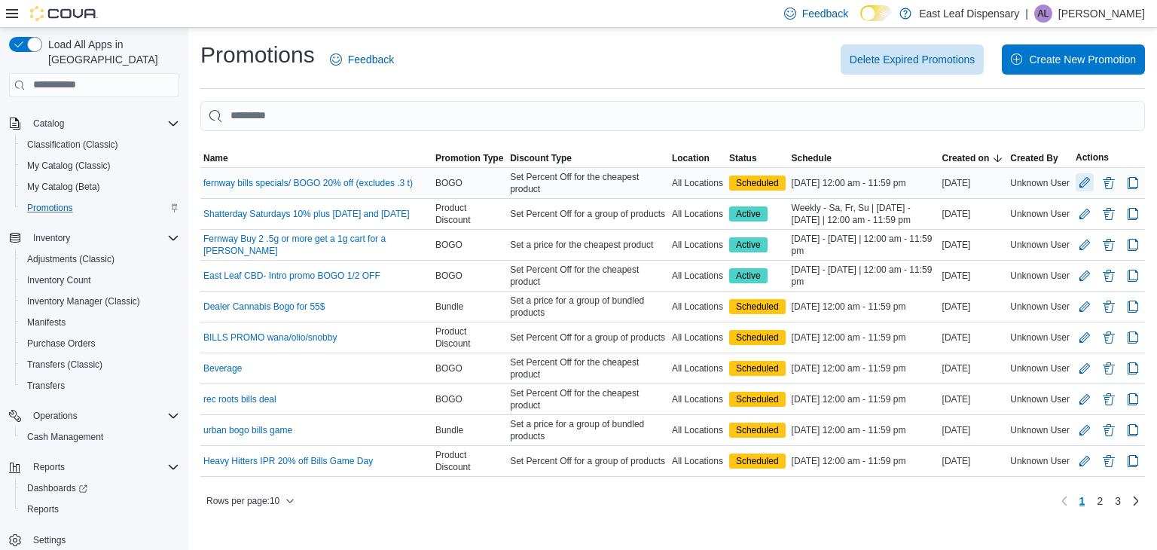
click at [1079, 176] on button "Edit Promotion" at bounding box center [1085, 182] width 18 height 18
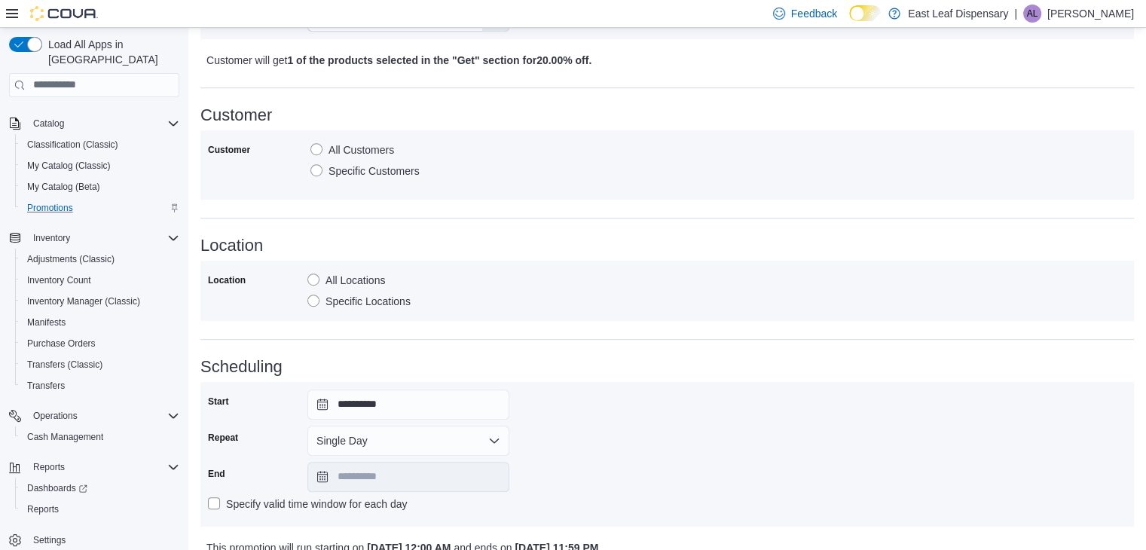
scroll to position [895, 0]
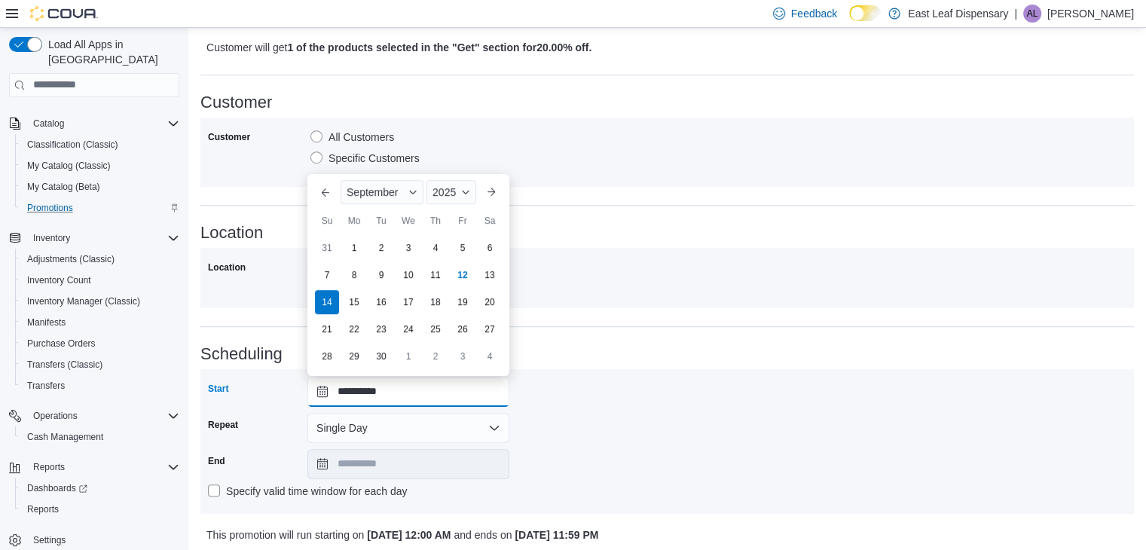
click at [322, 386] on input "**********" at bounding box center [408, 392] width 202 height 30
click at [467, 276] on div "12" at bounding box center [462, 275] width 26 height 26
type input "**********"
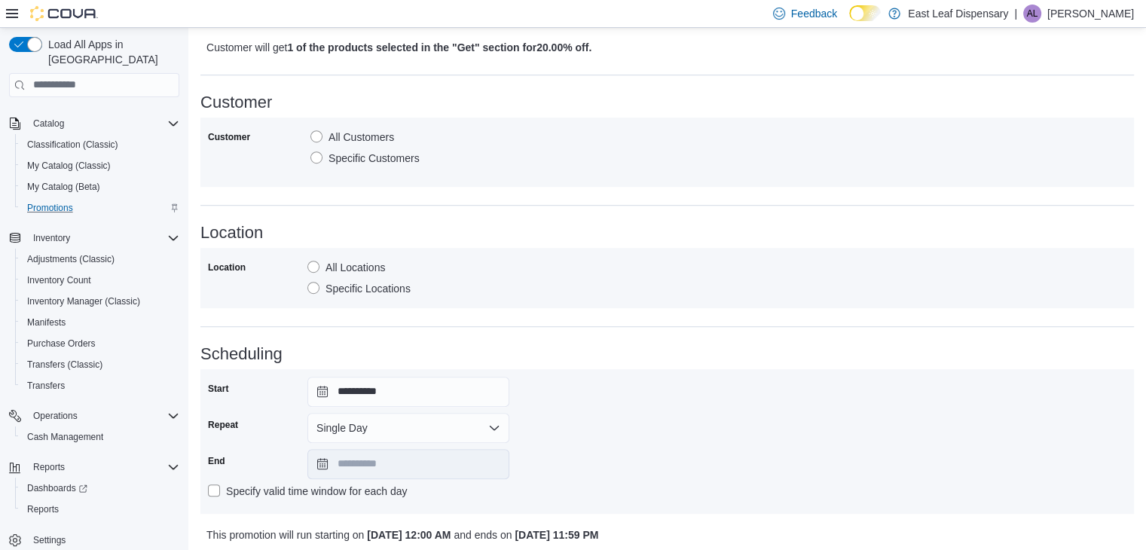
click at [855, 395] on div "**********" at bounding box center [667, 442] width 918 height 130
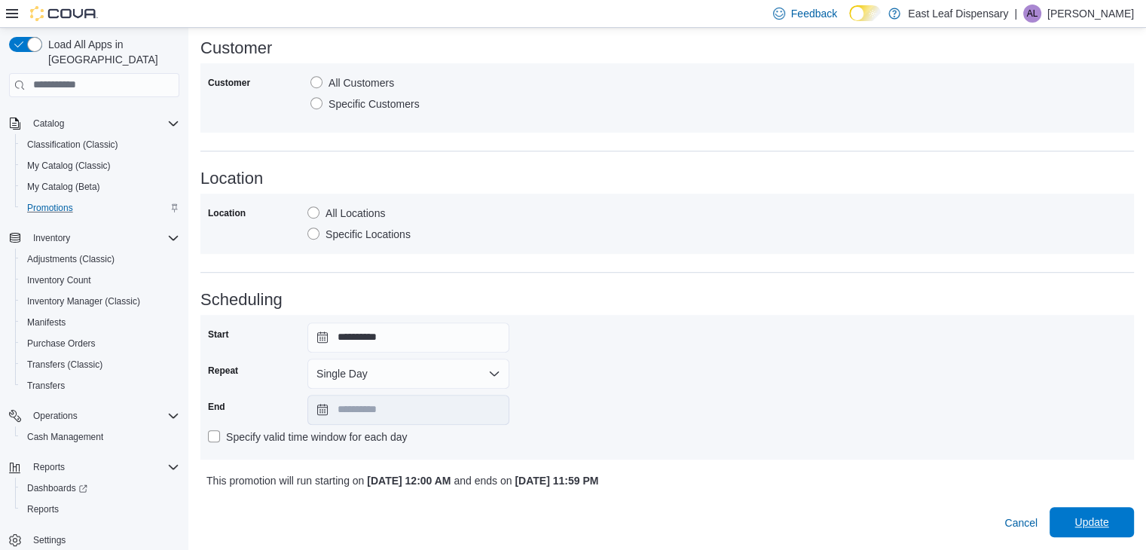
click at [1089, 512] on span "Update" at bounding box center [1091, 522] width 66 height 30
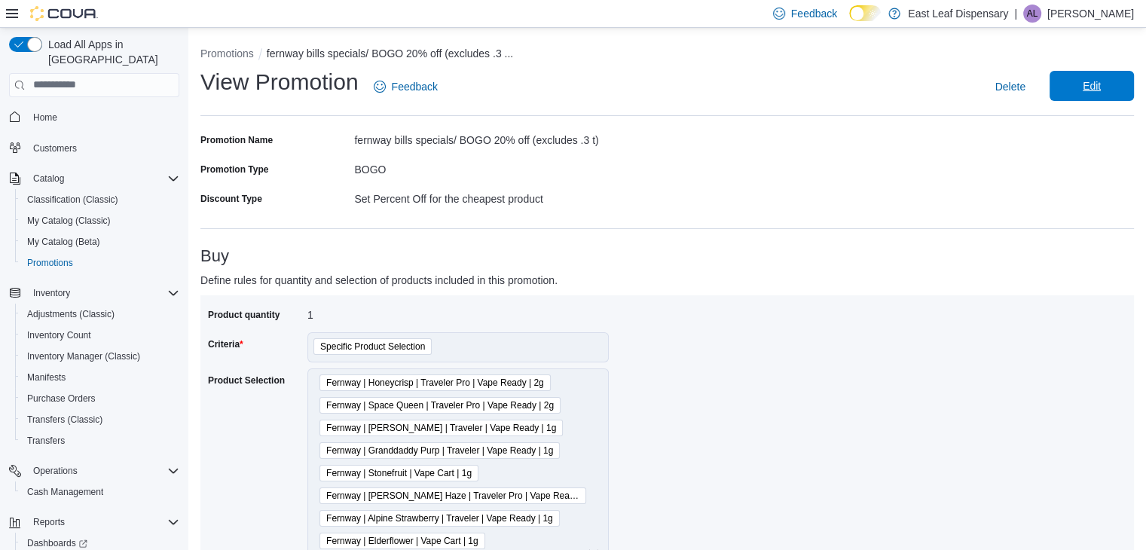
click at [1101, 76] on span "Edit" at bounding box center [1091, 86] width 66 height 30
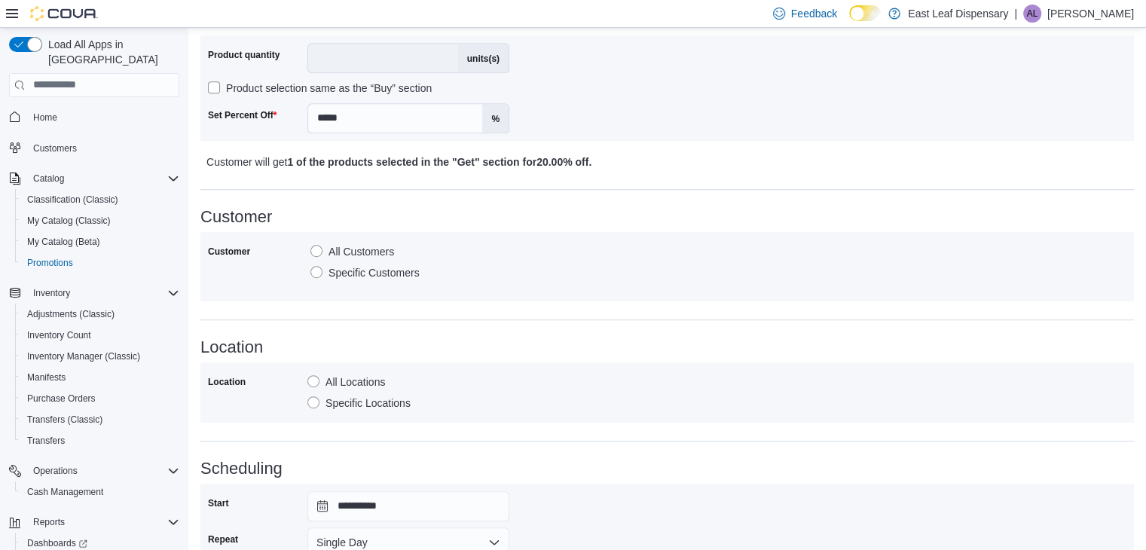
scroll to position [949, 0]
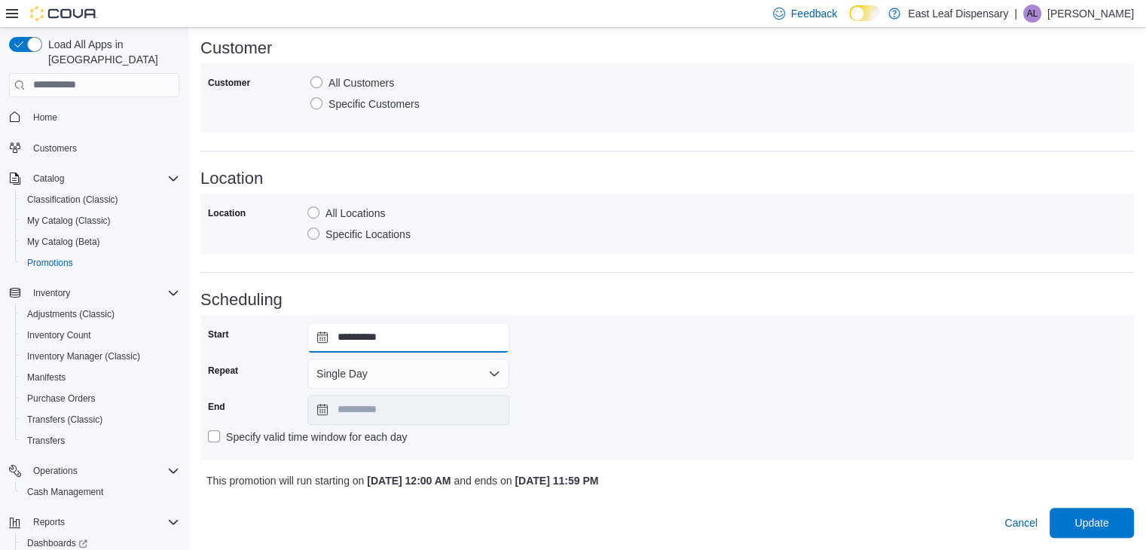
click at [328, 343] on input "**********" at bounding box center [408, 337] width 202 height 30
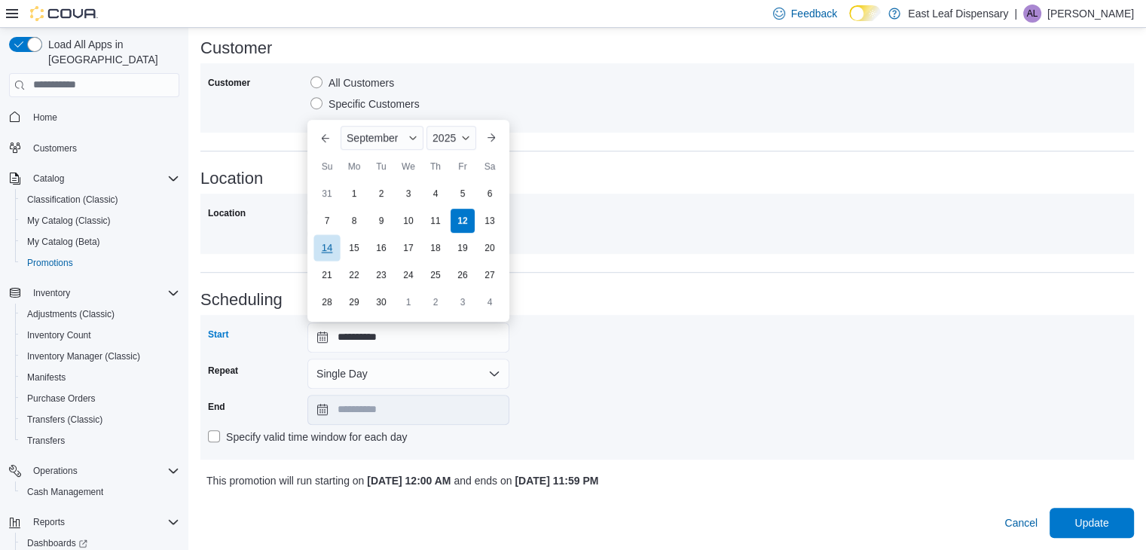
click at [337, 251] on div "14" at bounding box center [326, 248] width 26 height 26
type input "**********"
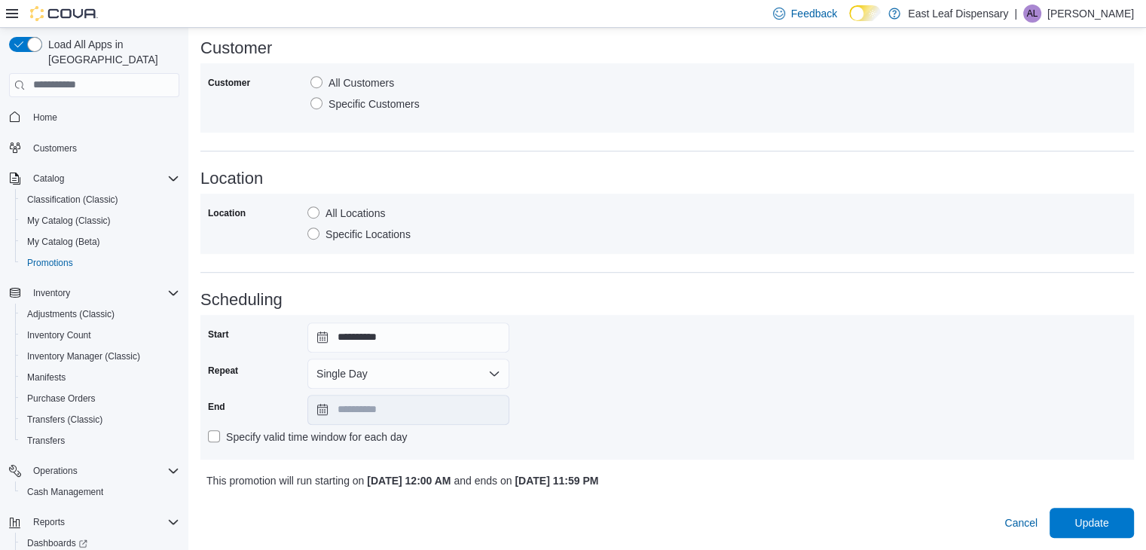
click at [654, 377] on div "**********" at bounding box center [667, 387] width 918 height 130
click at [318, 336] on input "**********" at bounding box center [408, 337] width 202 height 30
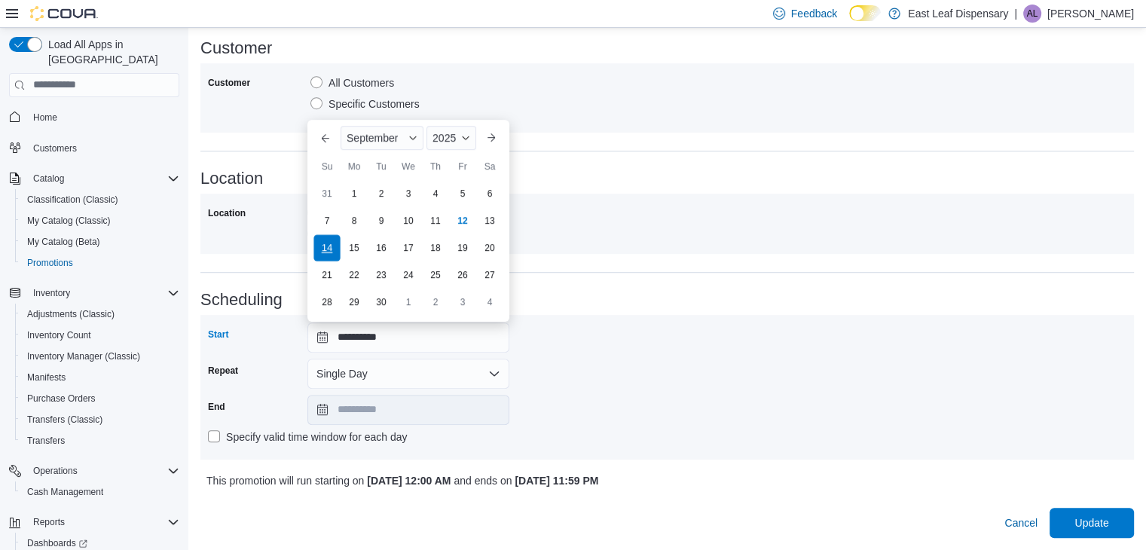
click at [325, 247] on div "14" at bounding box center [326, 248] width 26 height 26
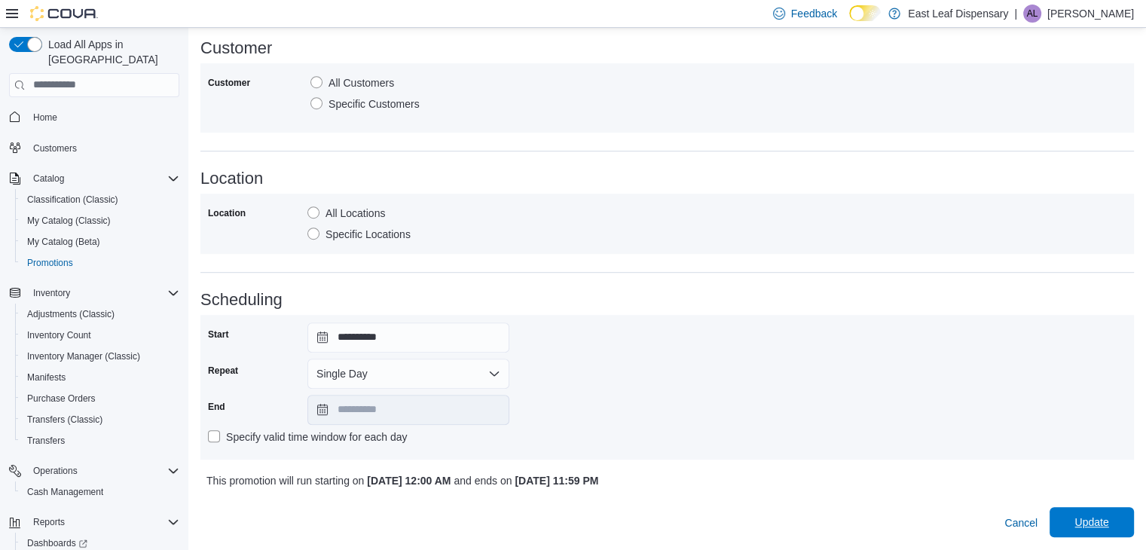
click at [1096, 518] on span "Update" at bounding box center [1091, 522] width 34 height 15
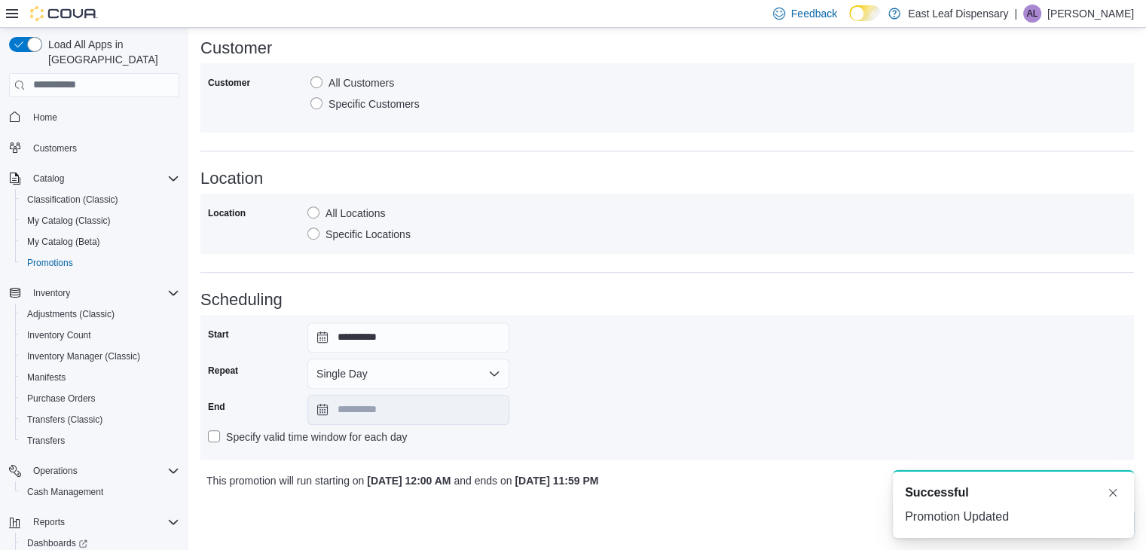
scroll to position [0, 0]
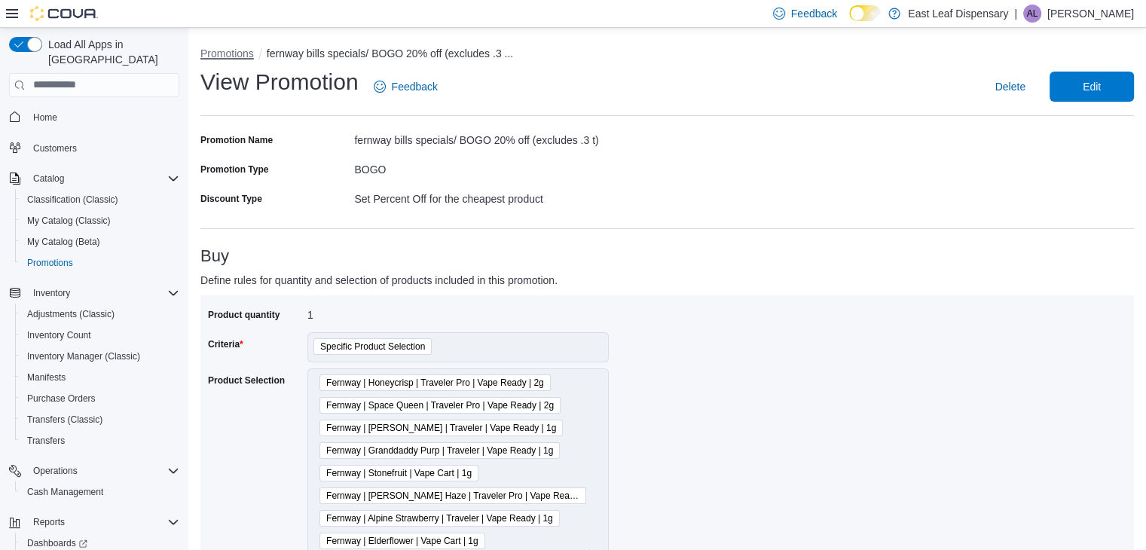
click at [225, 47] on button "Promotions" at bounding box center [226, 53] width 53 height 12
